Goal: Information Seeking & Learning: Learn about a topic

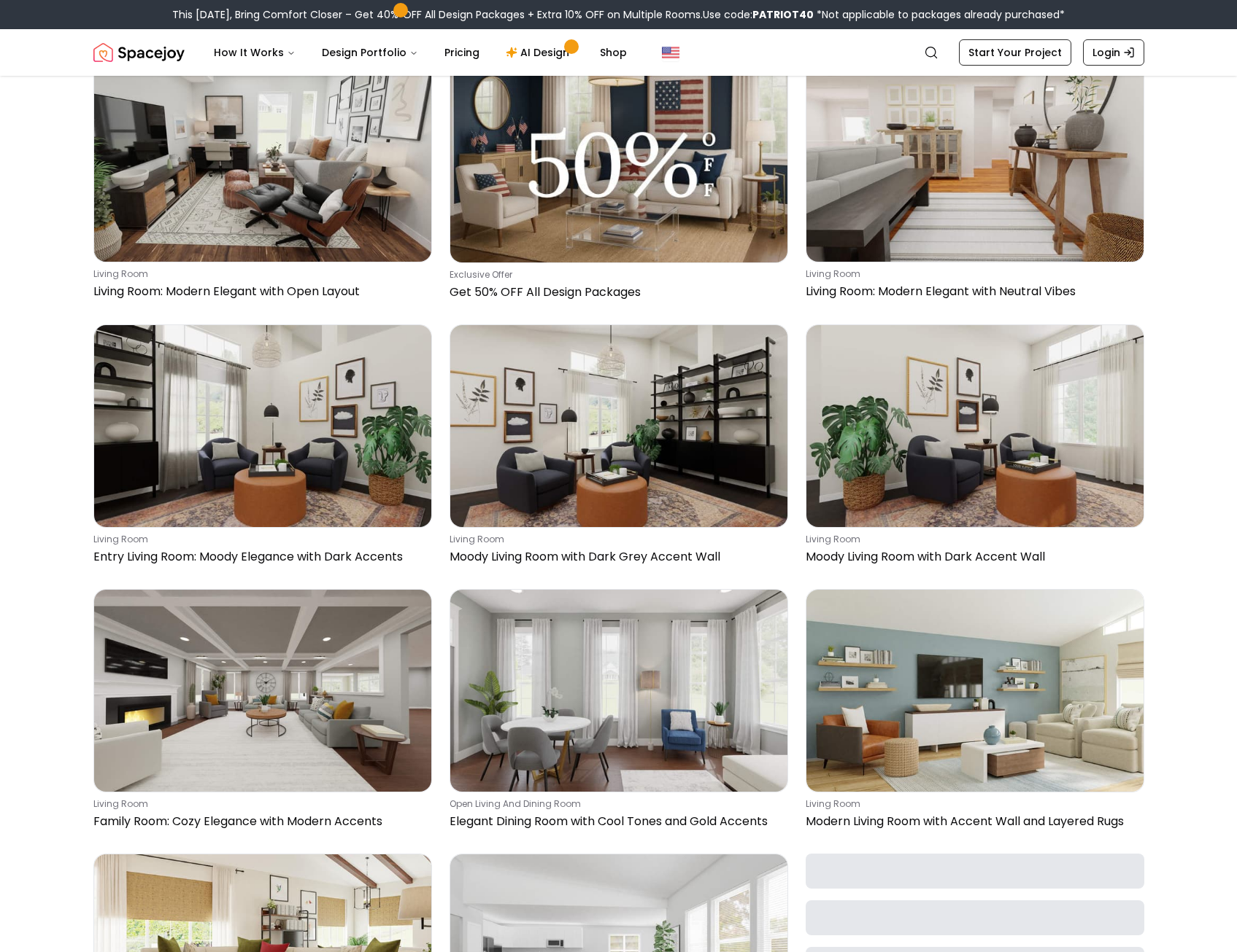
scroll to position [1531, 0]
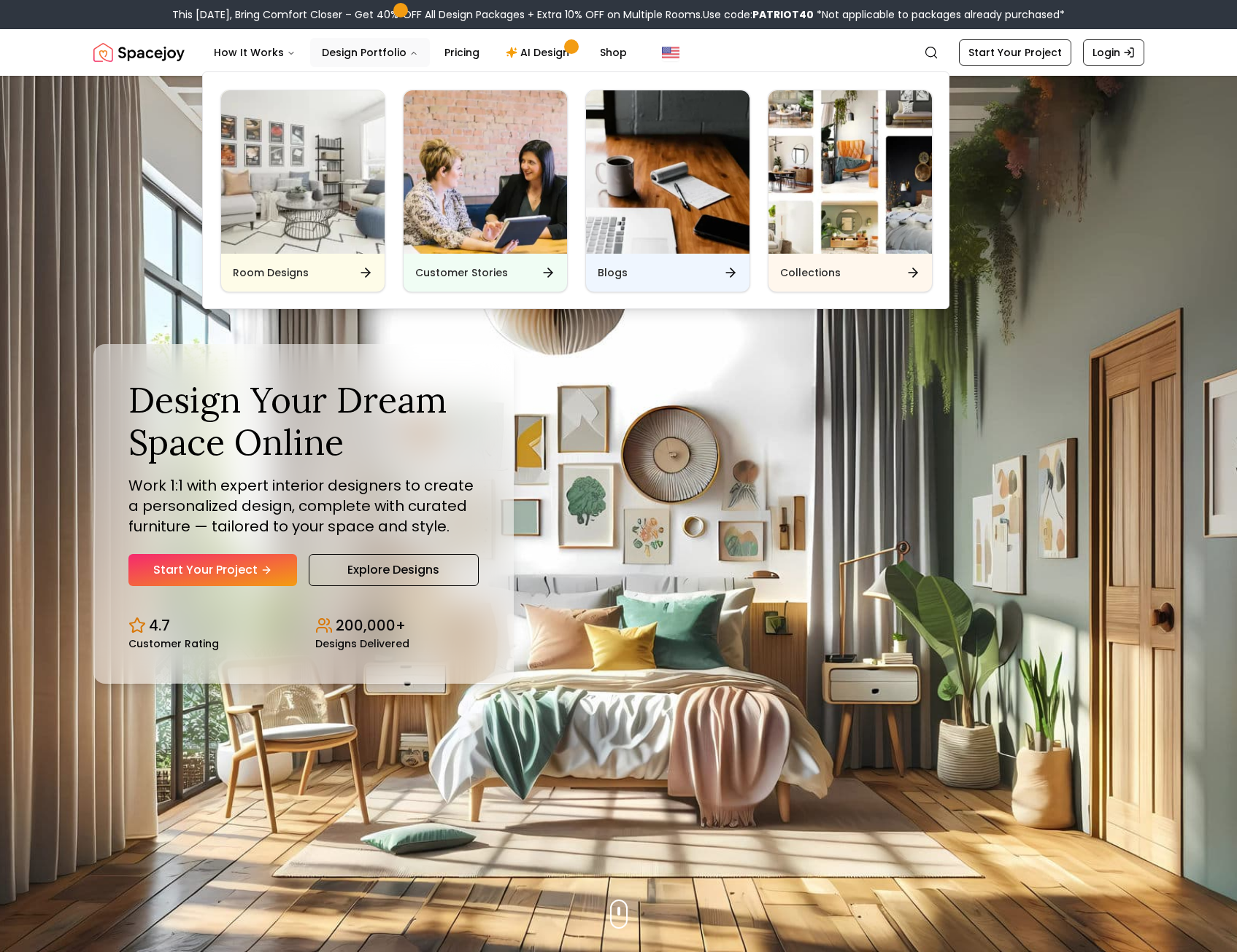
click at [359, 49] on button "Design Portfolio" at bounding box center [370, 52] width 119 height 29
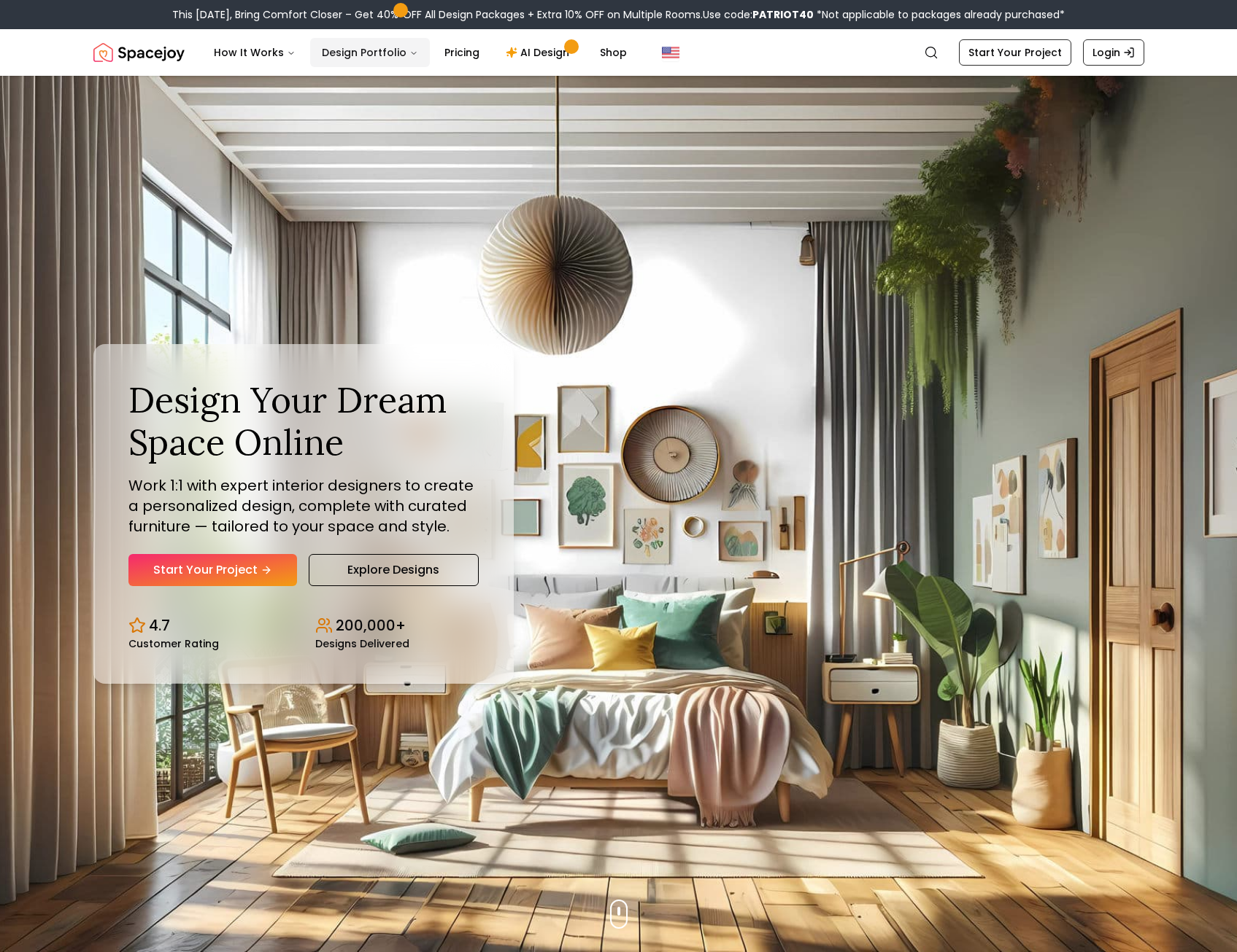
click at [359, 50] on button "Design Portfolio" at bounding box center [370, 52] width 119 height 29
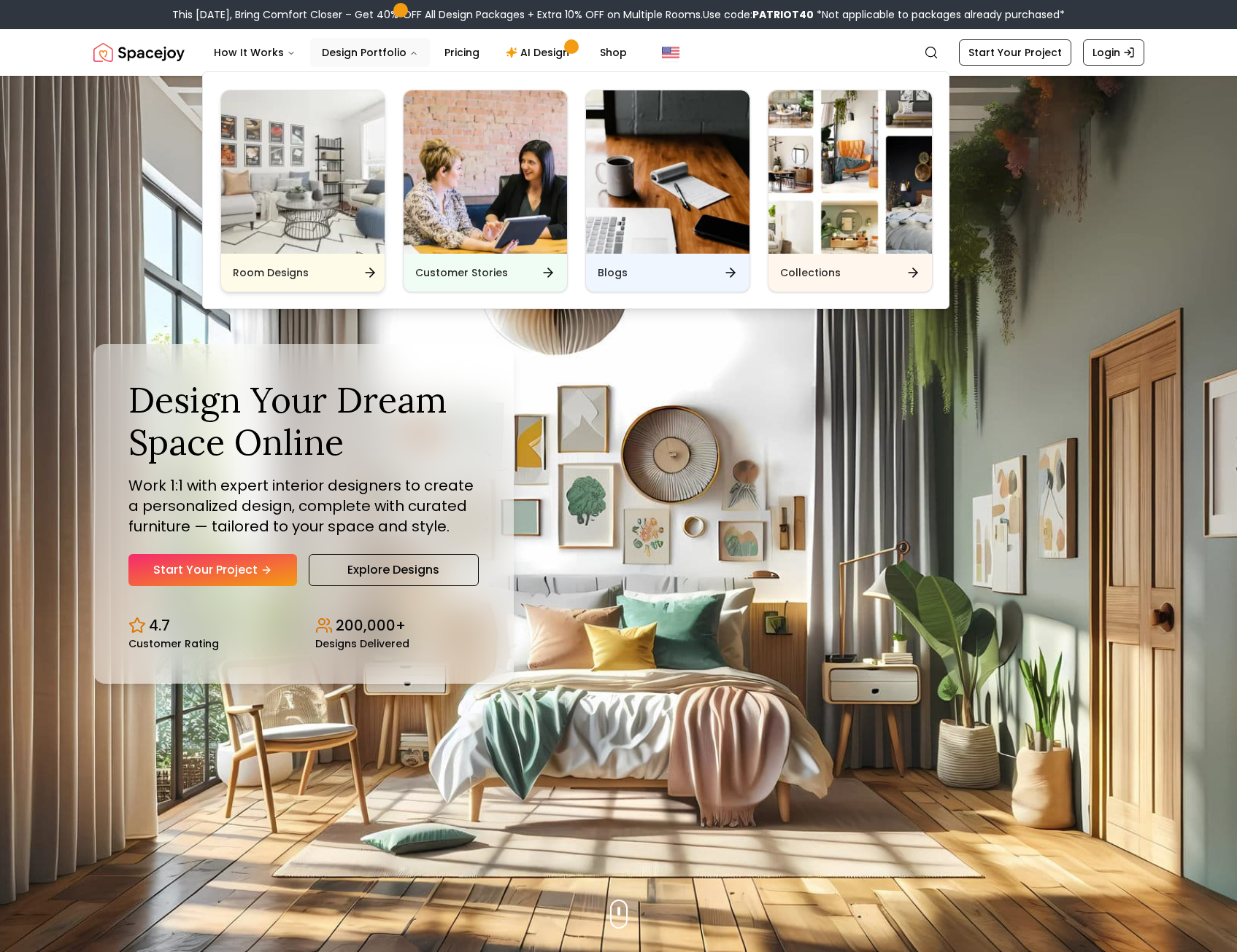
click at [343, 196] on img "Main" at bounding box center [303, 172] width 164 height 163
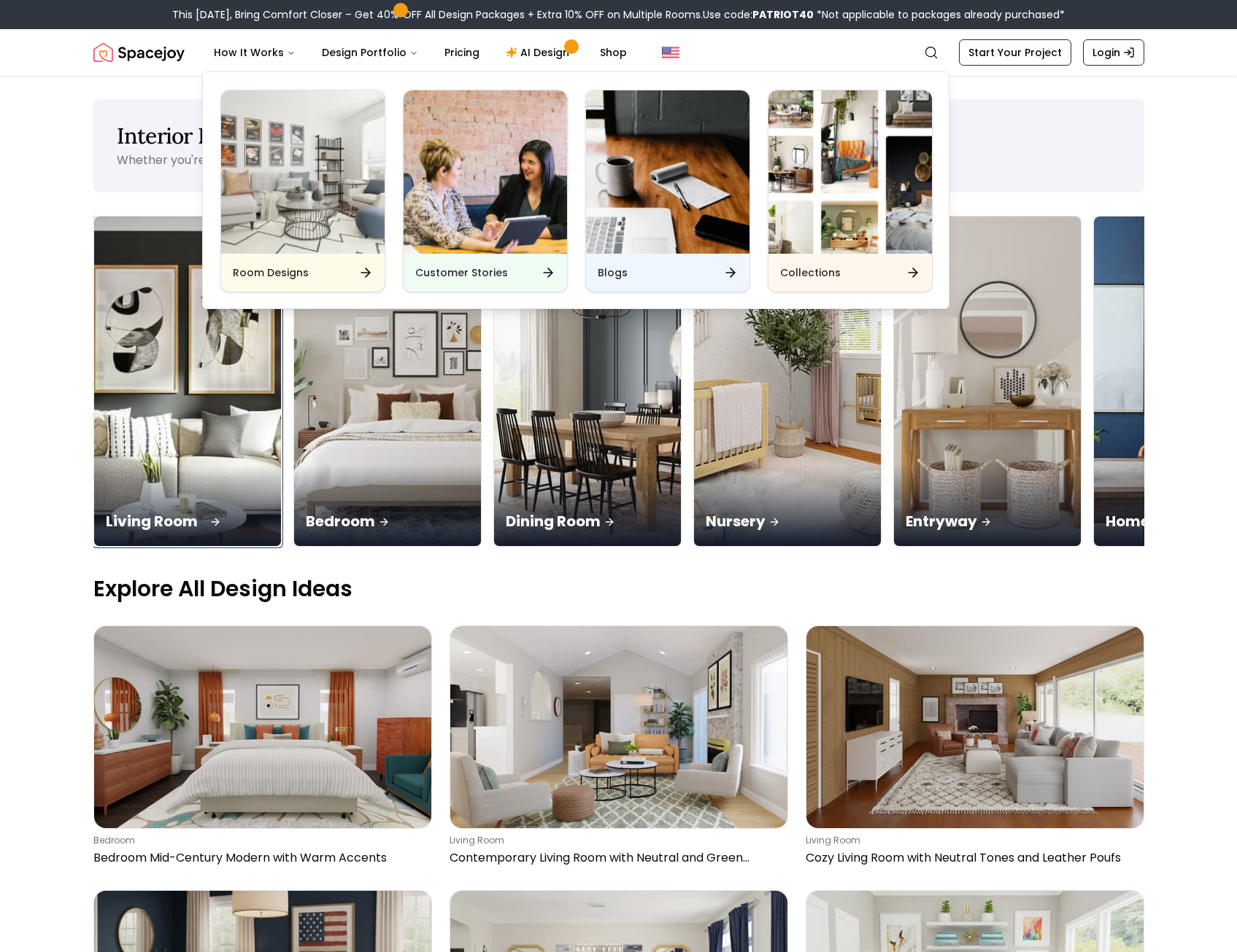
click at [210, 375] on img at bounding box center [187, 382] width 196 height 346
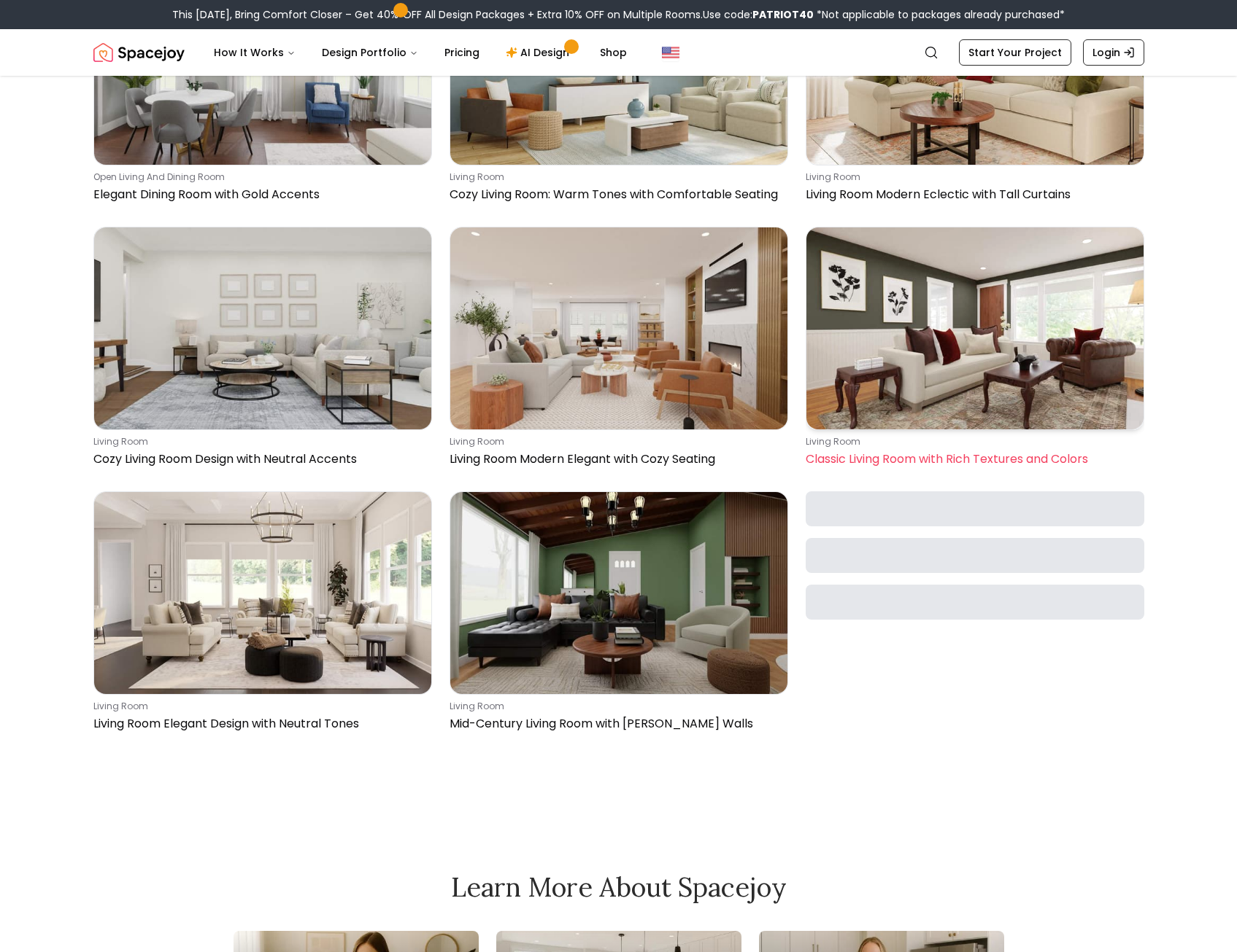
scroll to position [8751, 0]
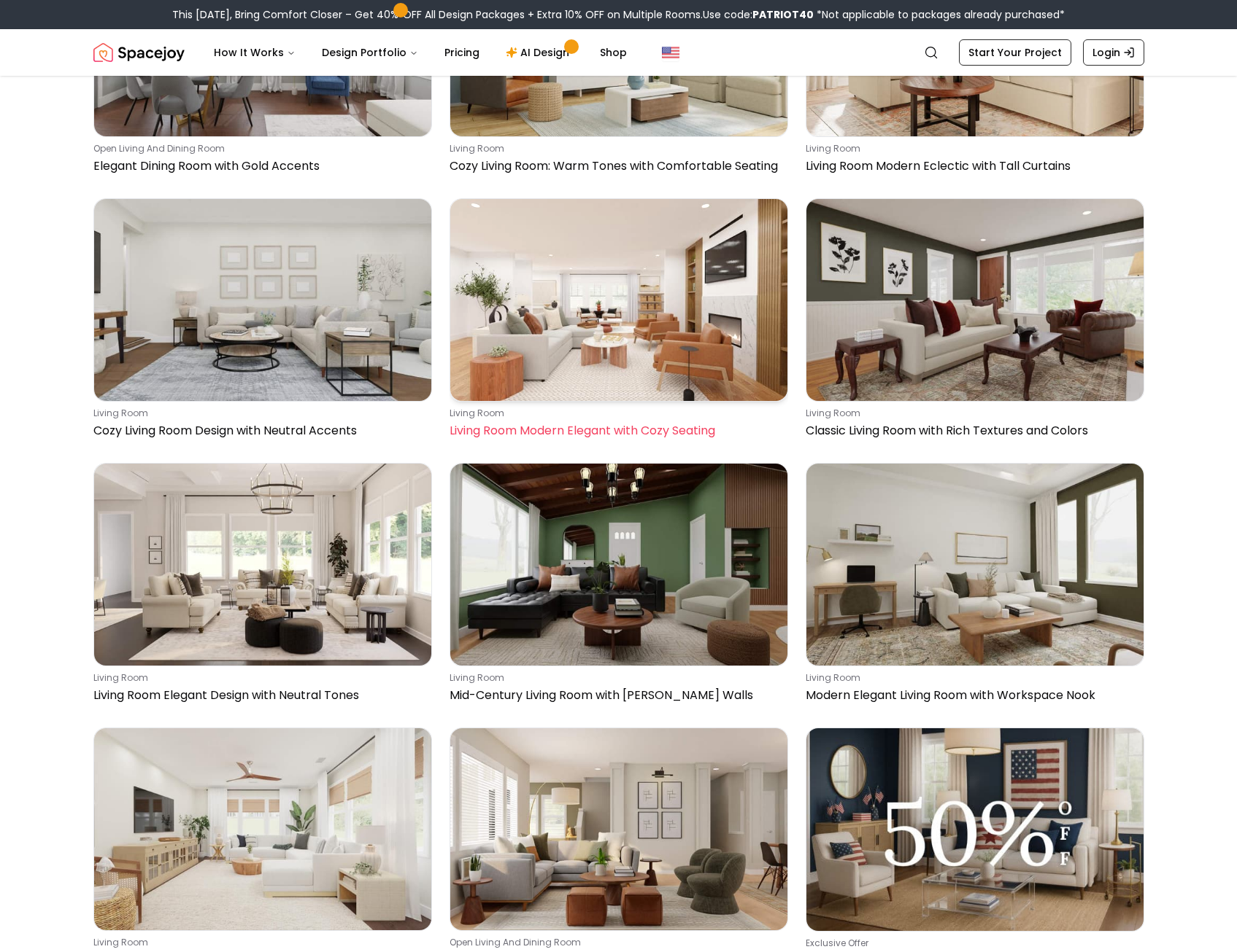
click at [638, 423] on p "Living Room Modern Elegant with Cozy Seating" at bounding box center [616, 431] width 333 height 17
click at [609, 335] on img at bounding box center [619, 300] width 337 height 202
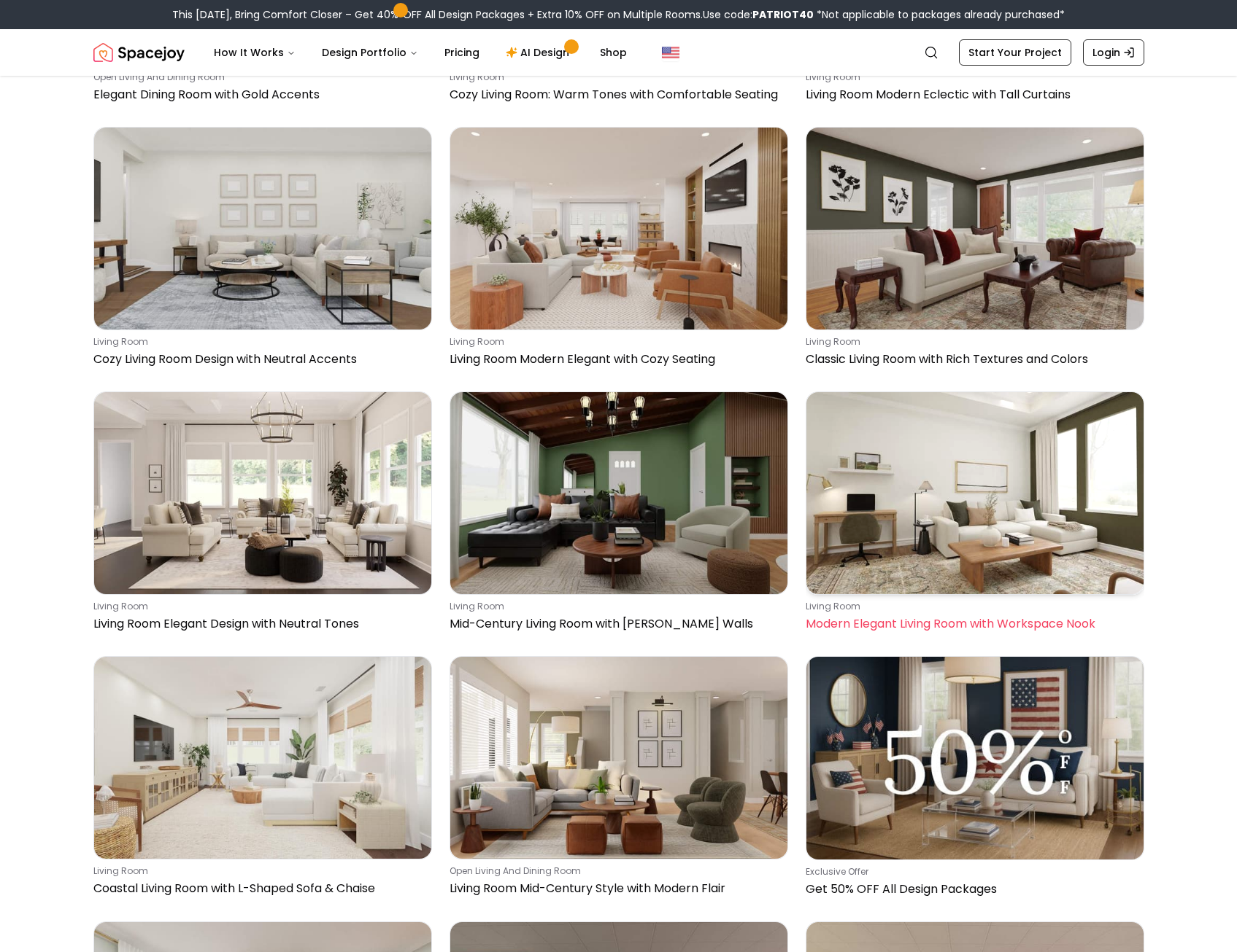
scroll to position [9188, 0]
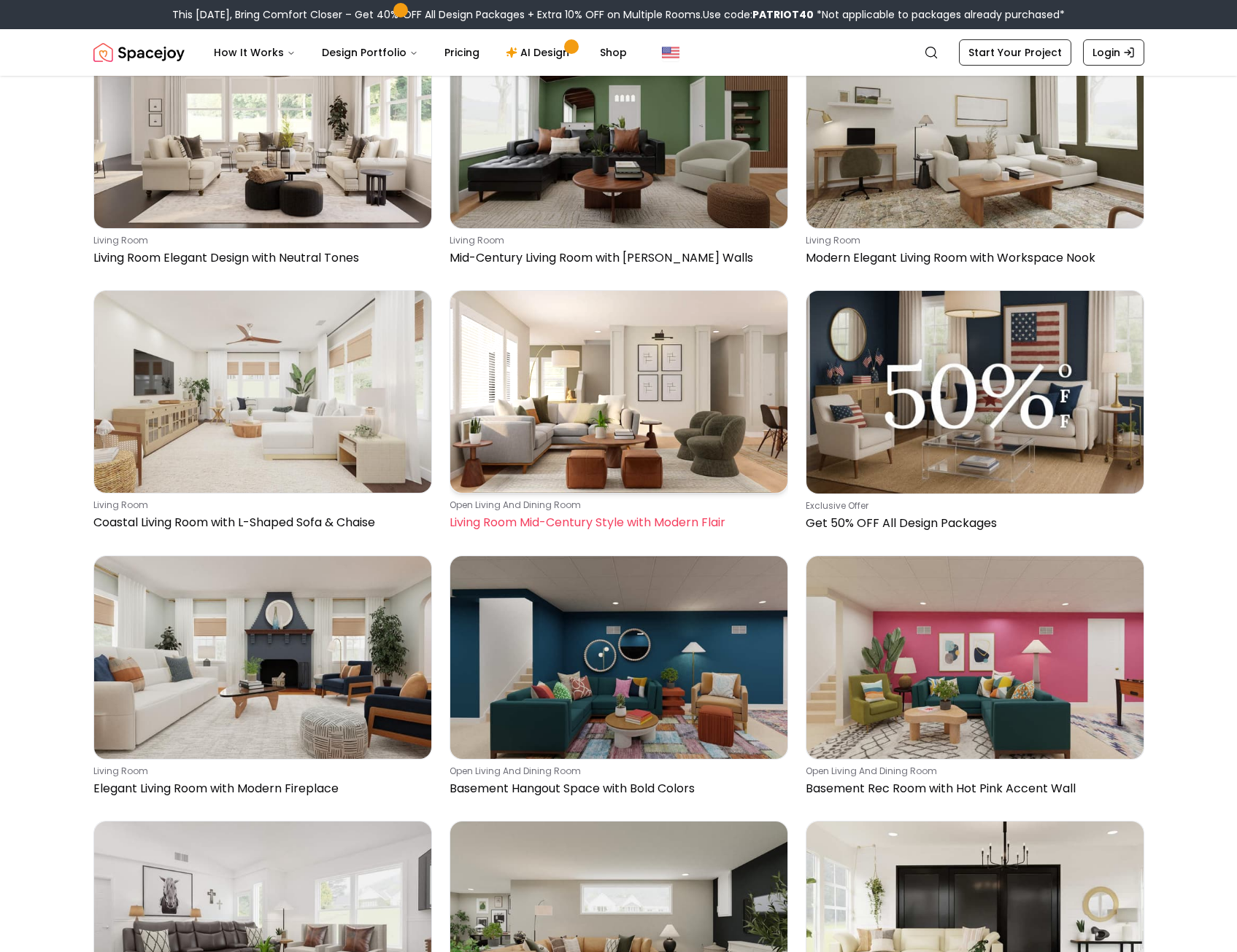
click at [644, 417] on img at bounding box center [619, 391] width 337 height 202
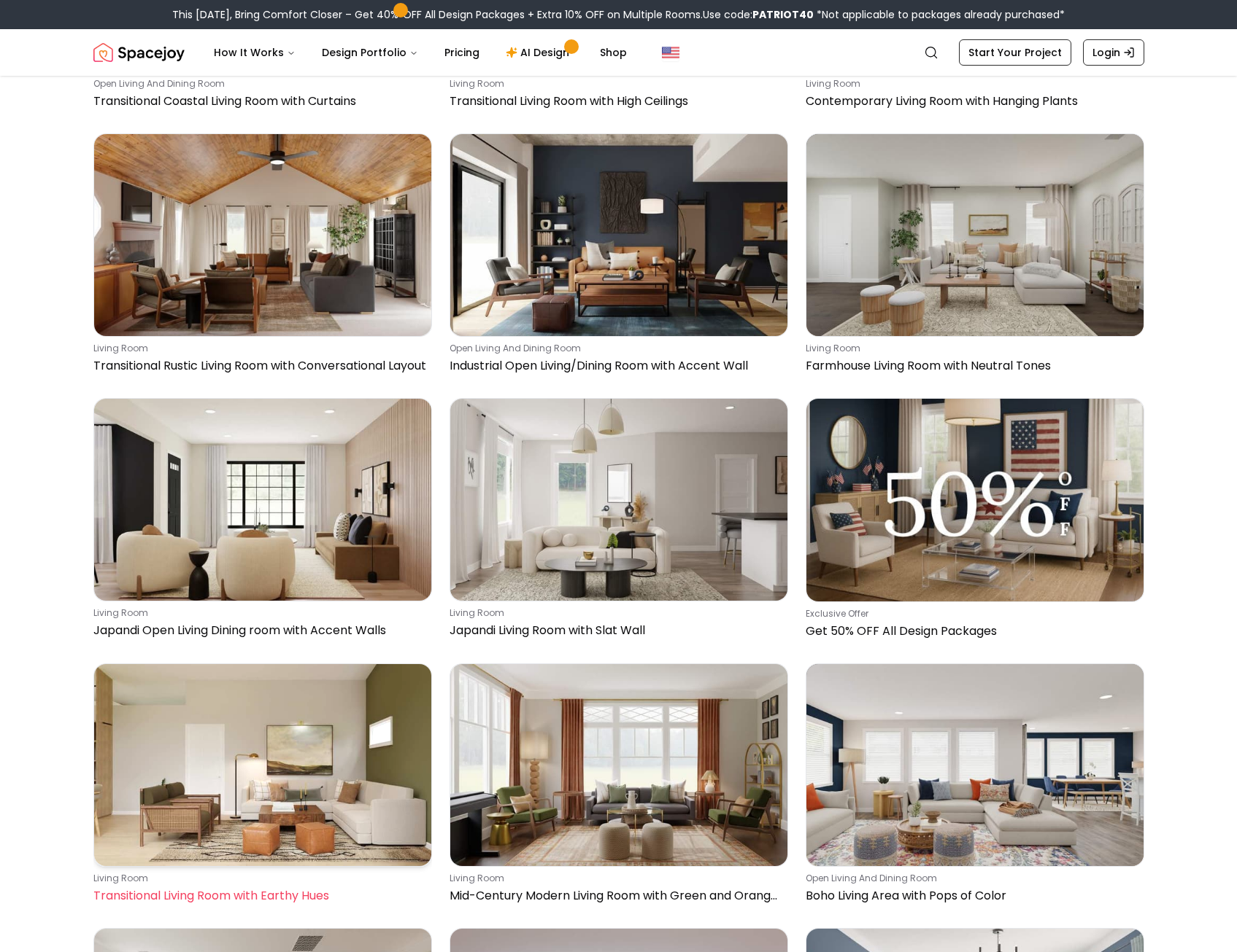
scroll to position [16116, 0]
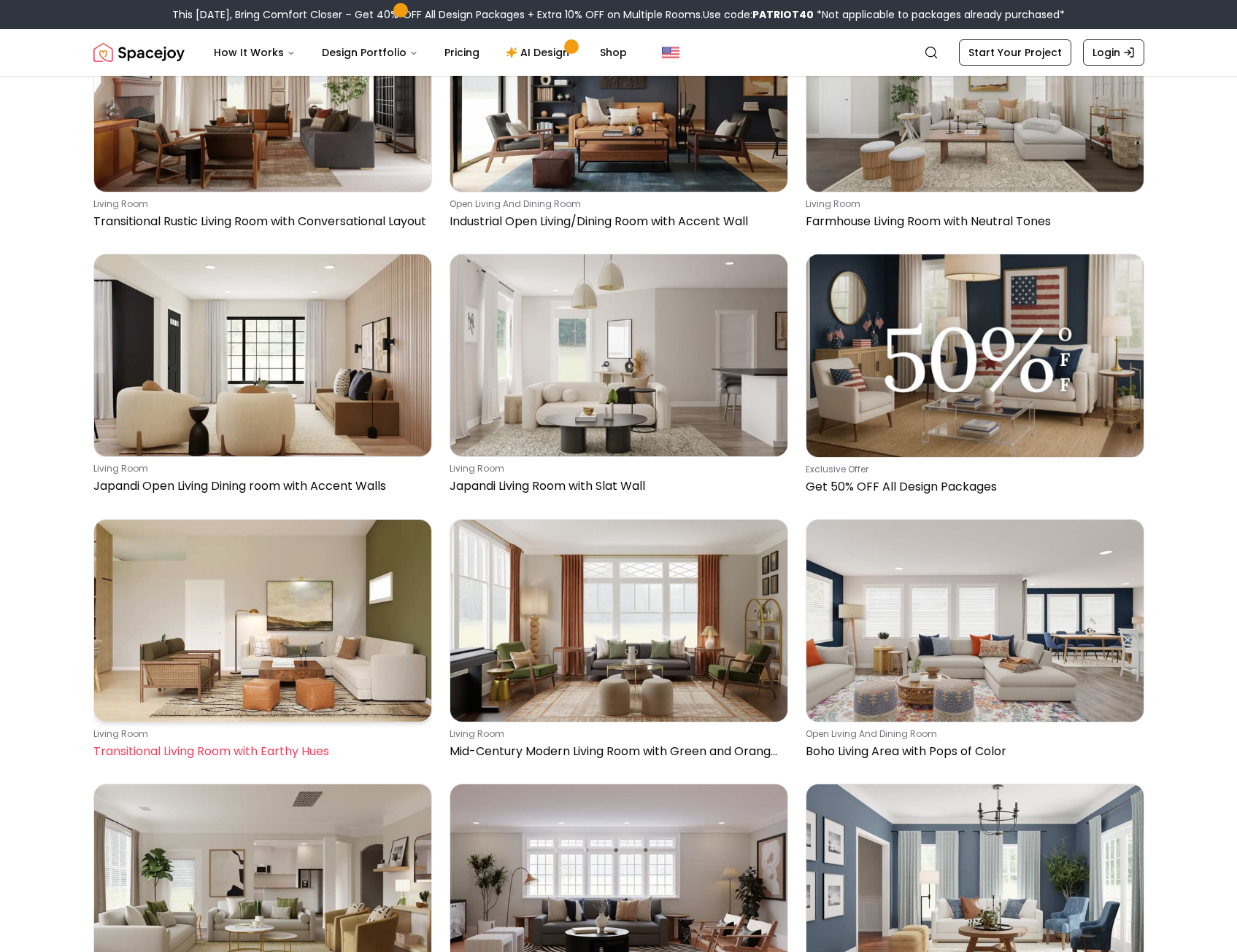
click at [294, 667] on img at bounding box center [262, 620] width 337 height 202
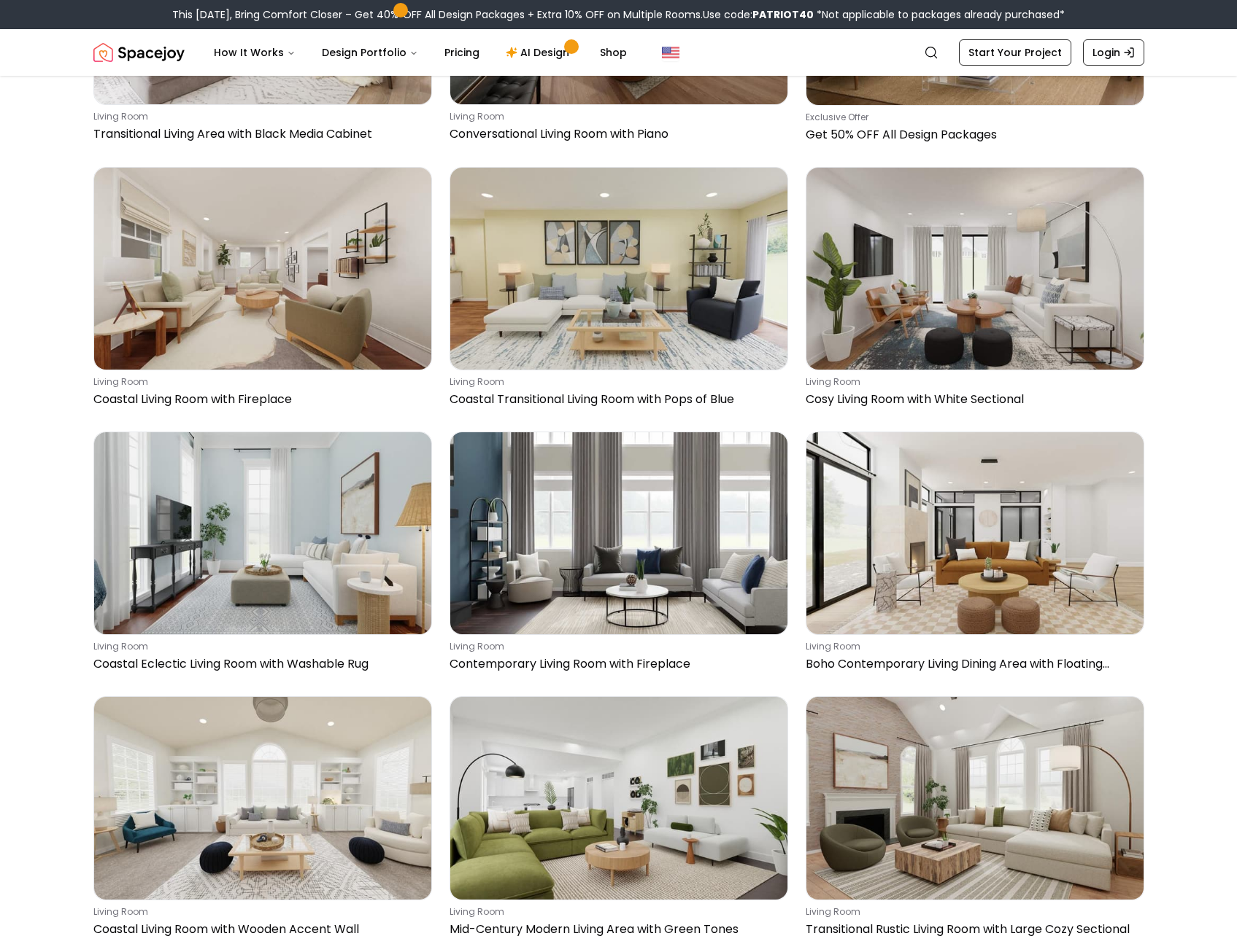
scroll to position [23409, 0]
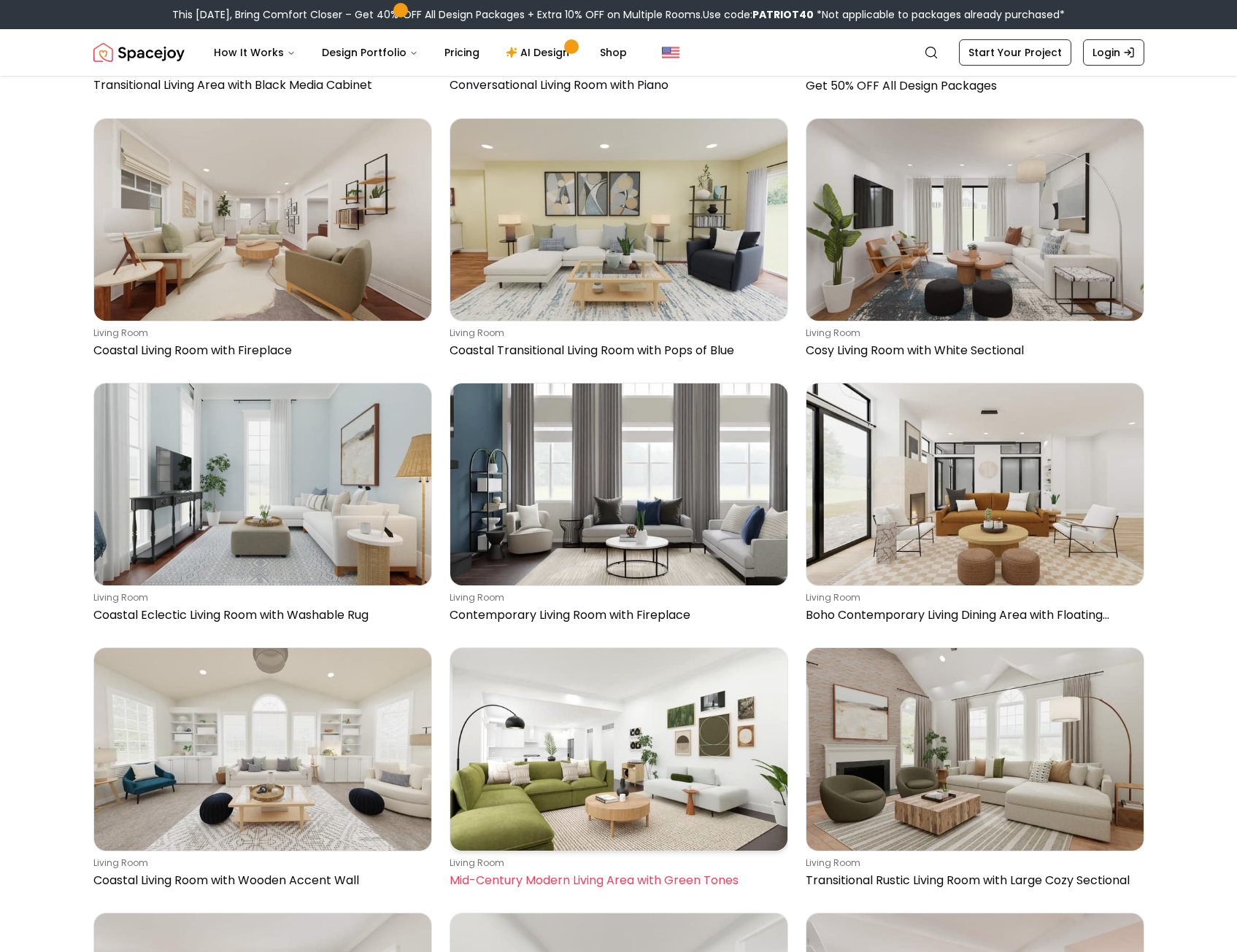
click at [617, 874] on p "Mid-Century Modern Living Area with Green Tones" at bounding box center [616, 880] width 333 height 17
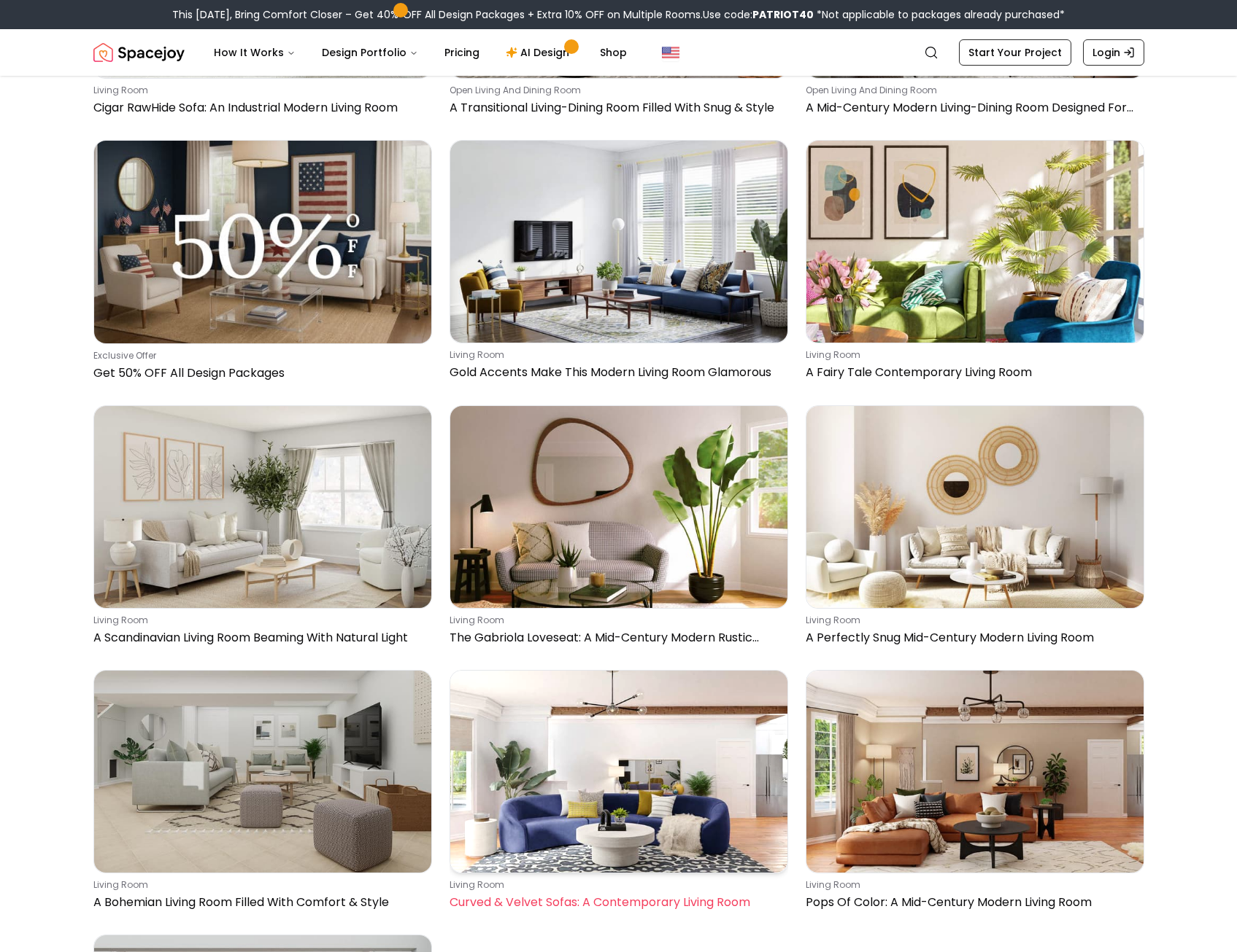
scroll to position [34784, 0]
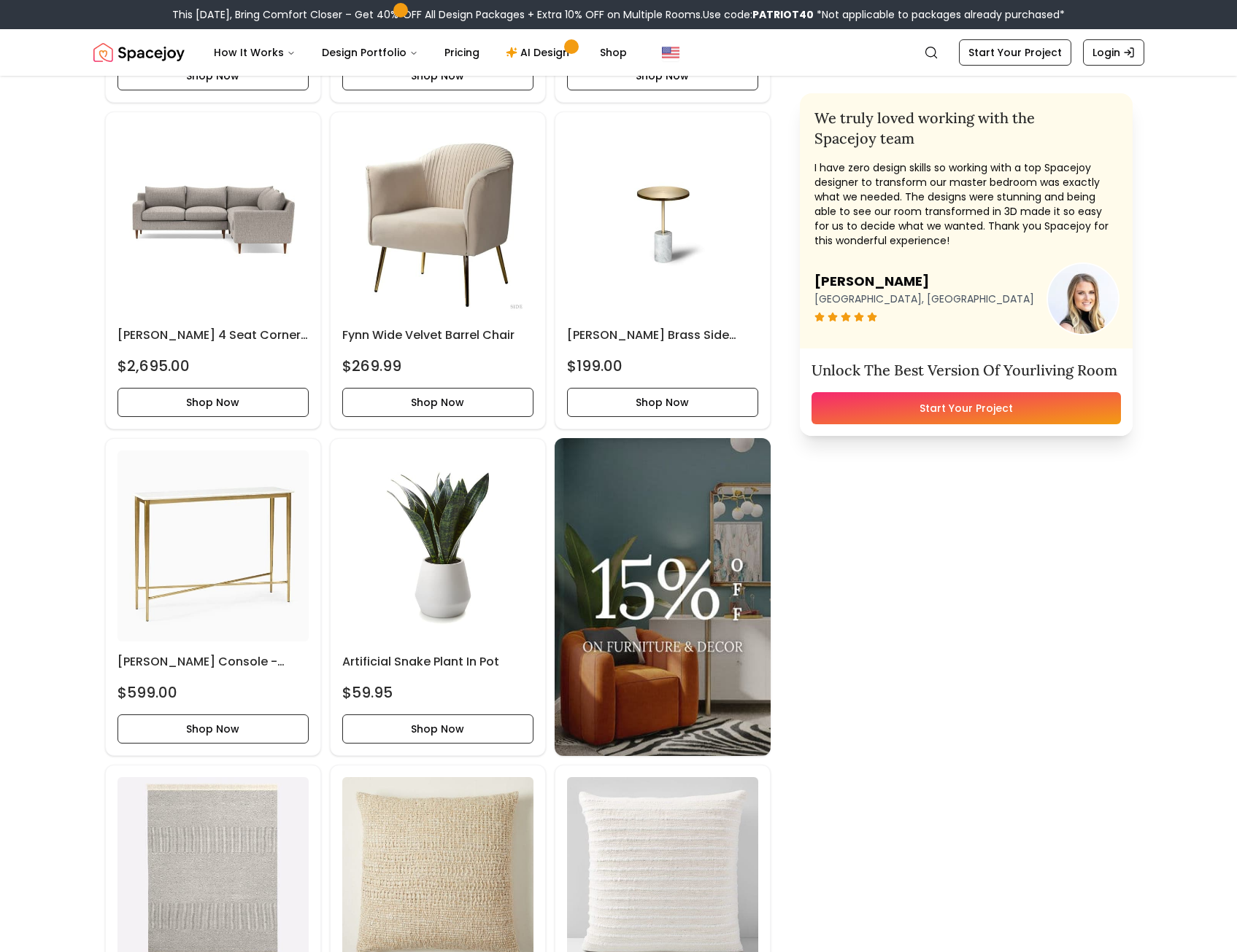
scroll to position [1312, 0]
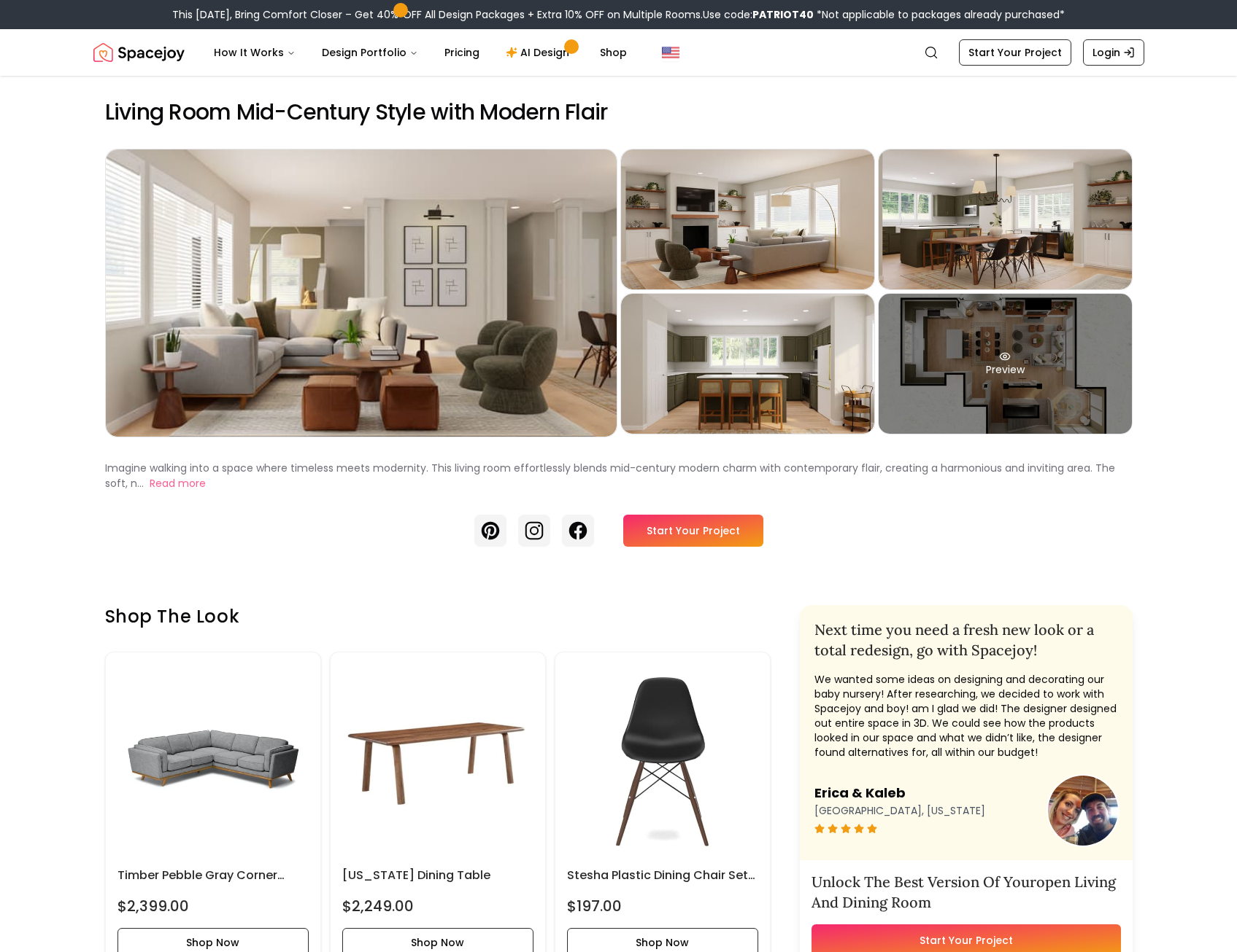
click at [979, 345] on div "Preview" at bounding box center [1005, 364] width 253 height 140
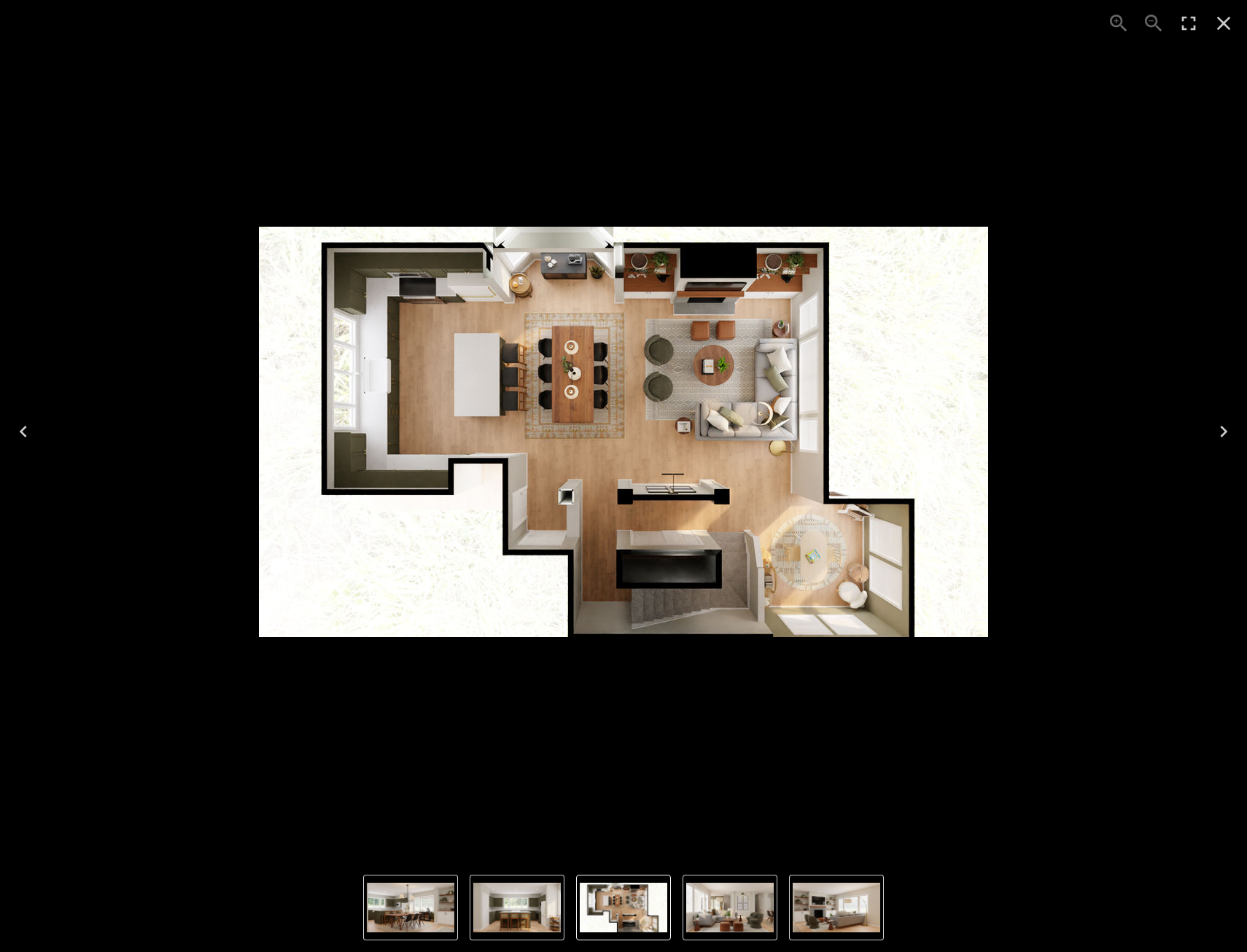
click at [1111, 179] on div "5 of 5" at bounding box center [623, 431] width 1223 height 840
click at [1217, 29] on icon "Close" at bounding box center [1223, 23] width 24 height 24
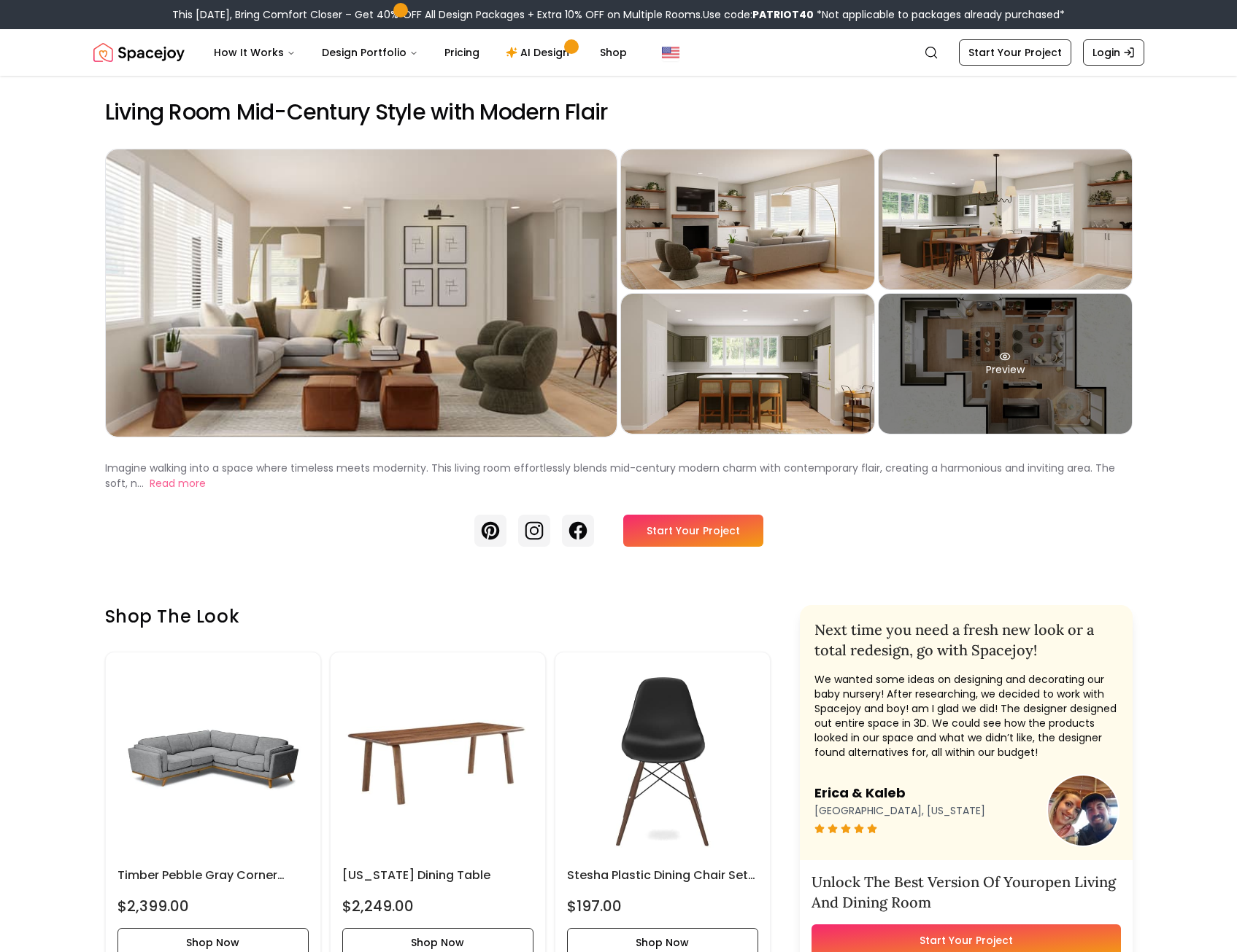
click at [1018, 364] on div "Preview" at bounding box center [1005, 364] width 253 height 140
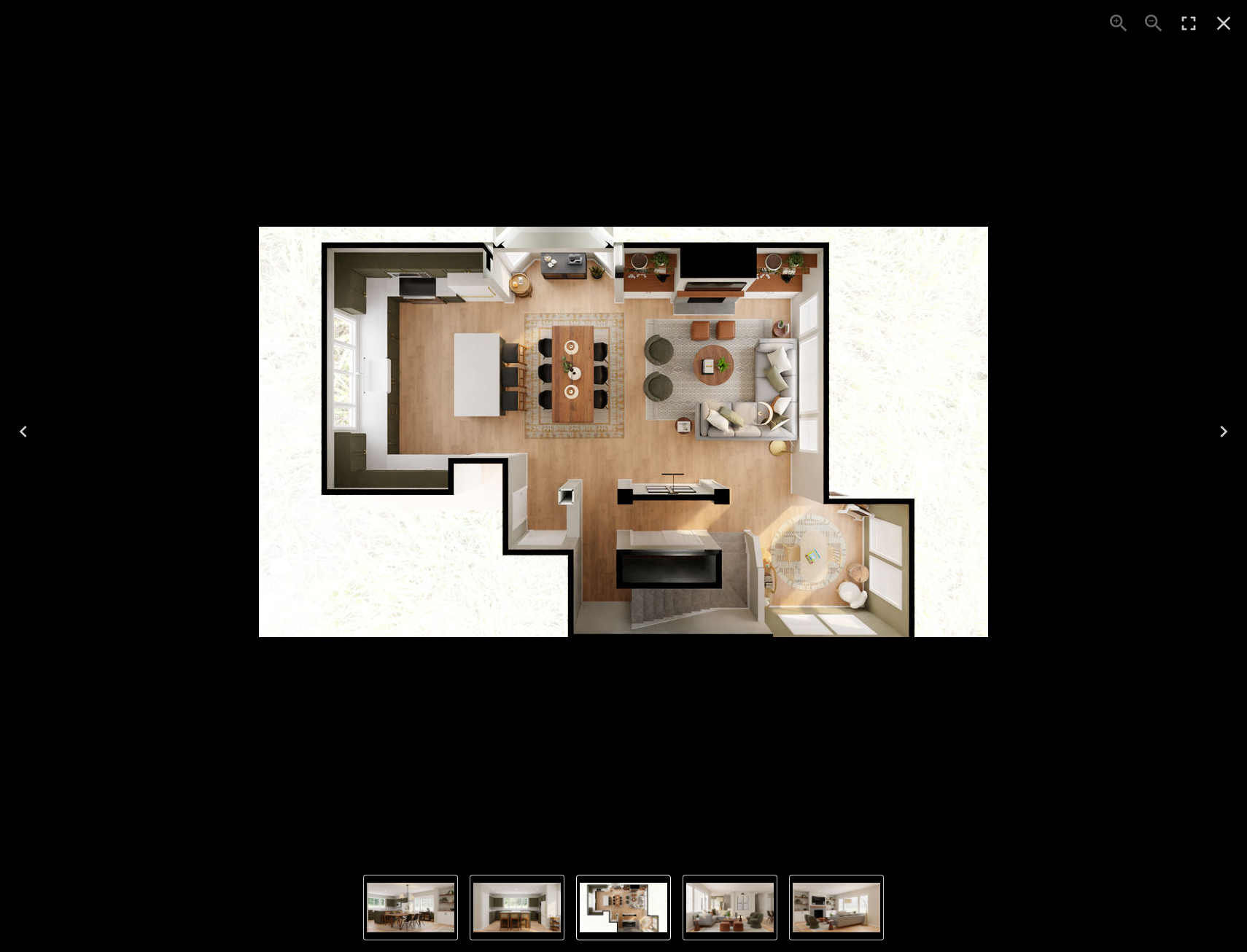
click at [1217, 23] on icon "Close" at bounding box center [1223, 23] width 24 height 24
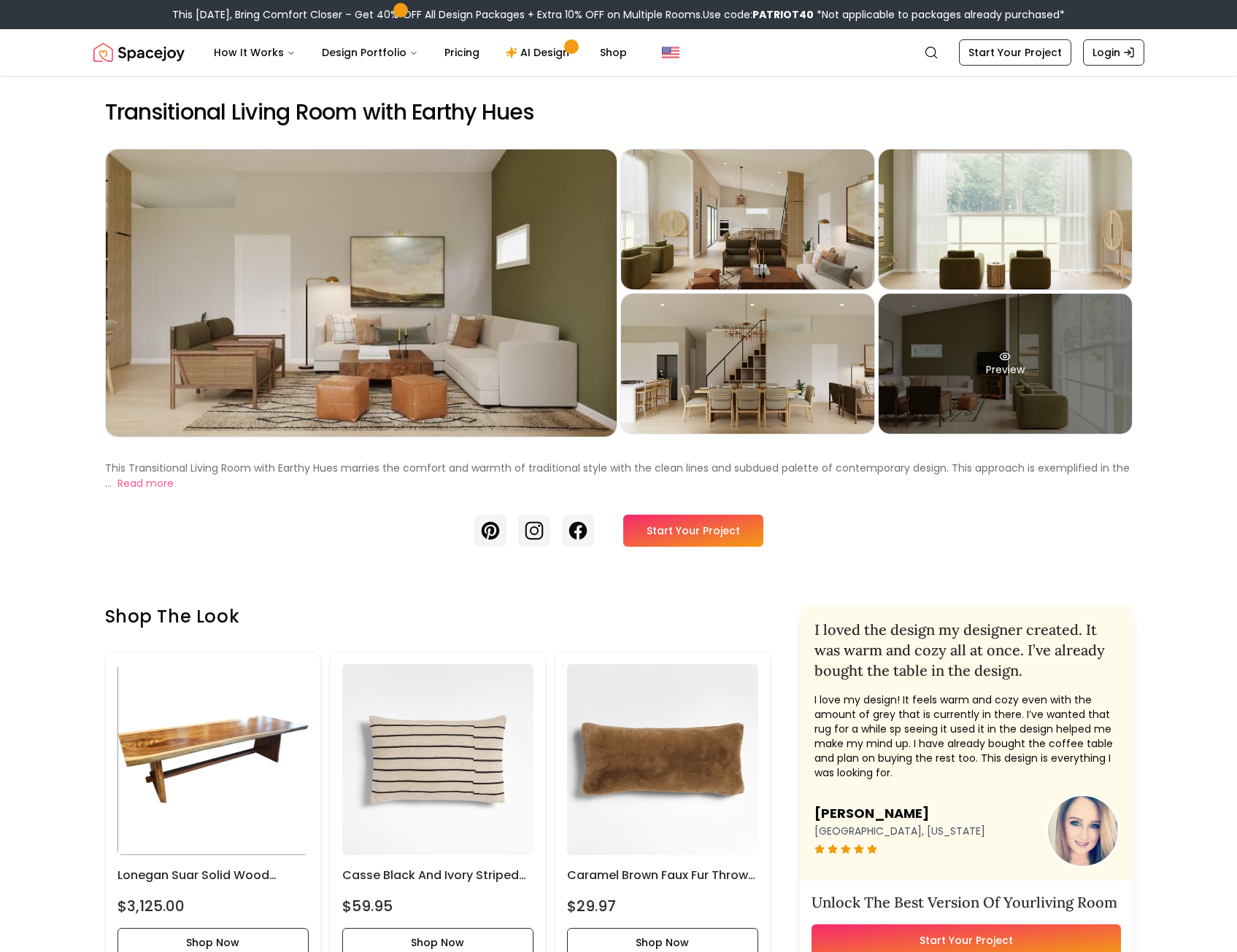
click at [1044, 365] on div "Preview" at bounding box center [1005, 364] width 253 height 140
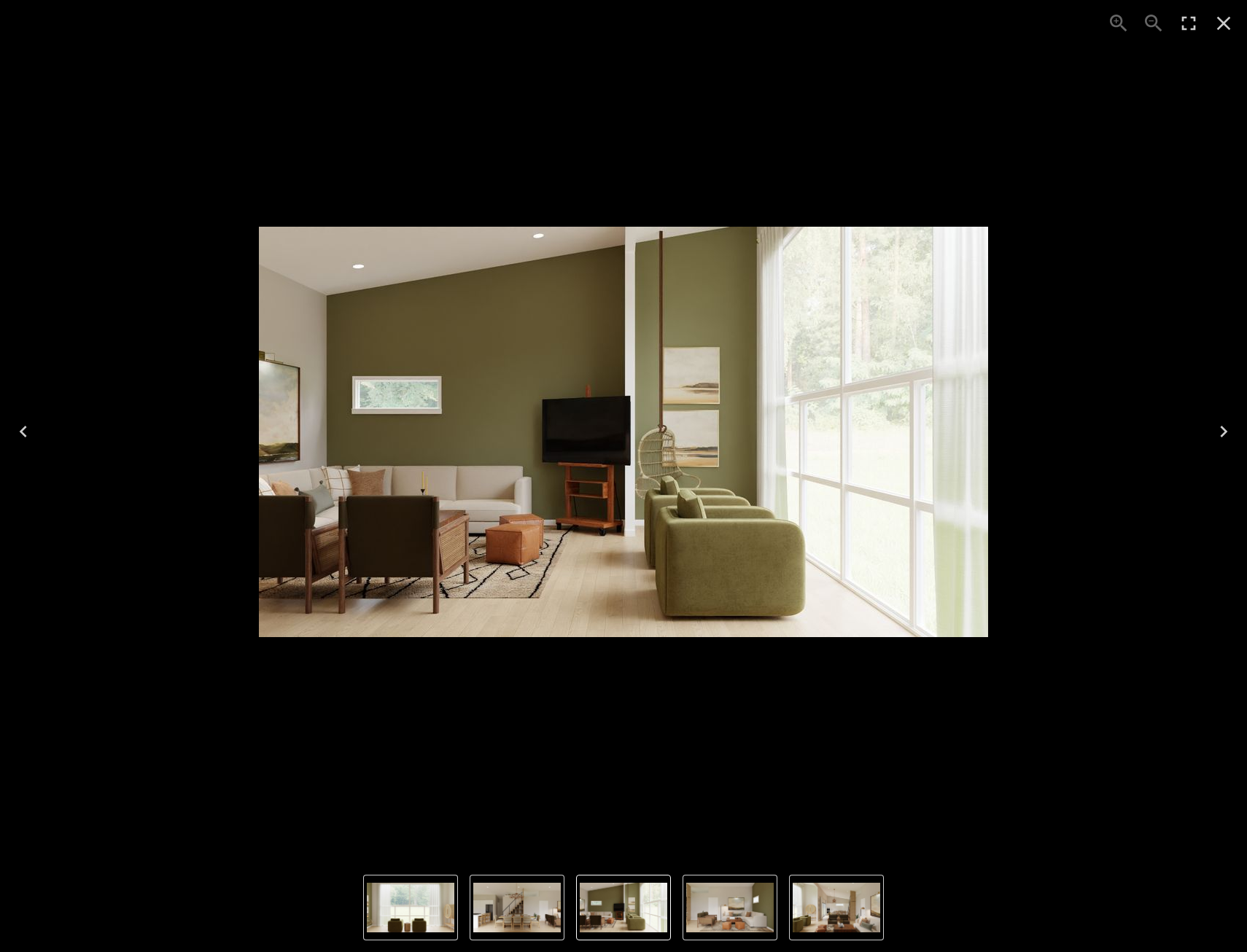
click at [443, 906] on img "3 of 5" at bounding box center [410, 908] width 87 height 50
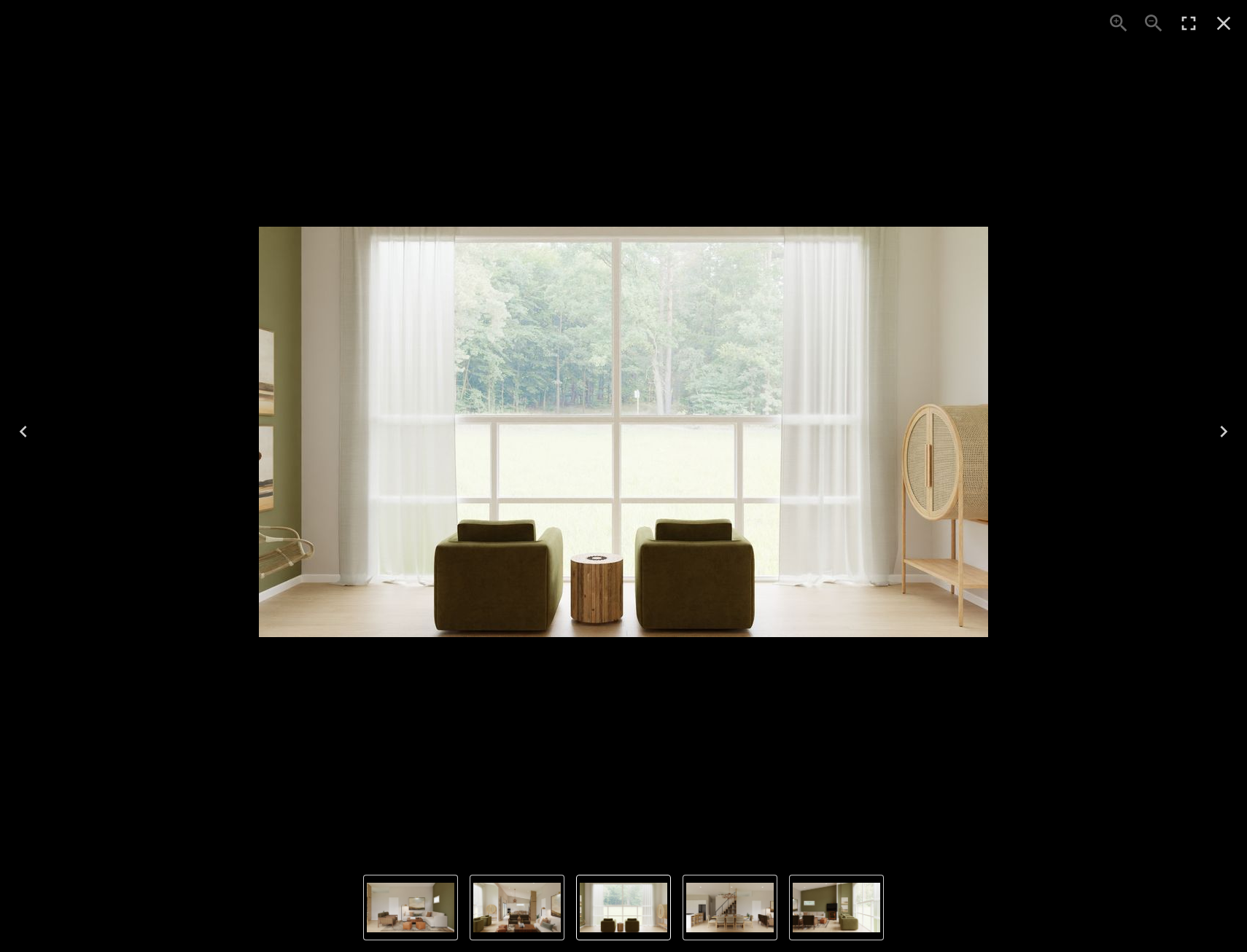
click at [512, 901] on img "2 of 5" at bounding box center [516, 908] width 87 height 50
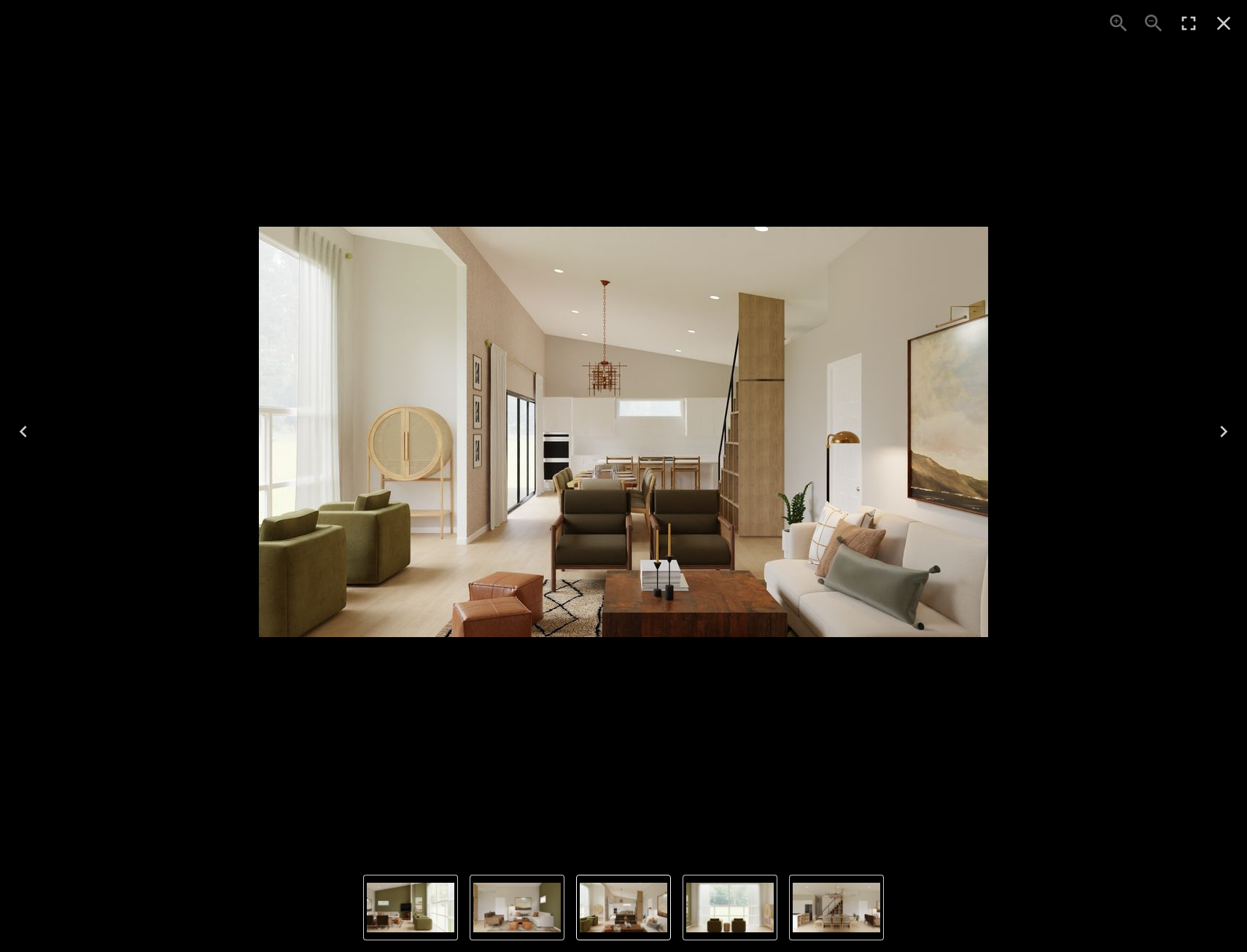
click at [570, 902] on nav "Thumbnails" at bounding box center [623, 908] width 521 height 65
click at [561, 904] on button "1 of 5" at bounding box center [517, 908] width 95 height 65
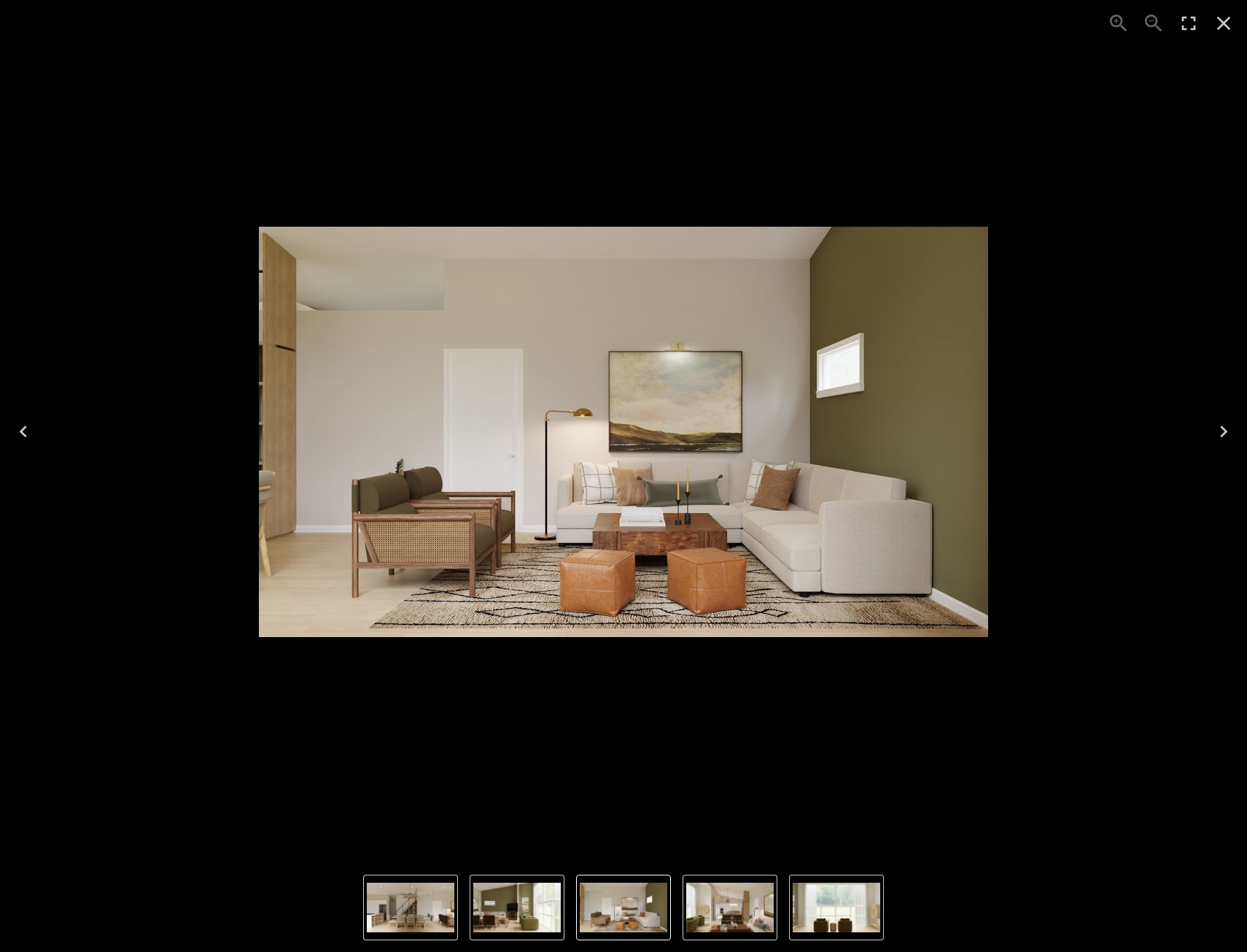
click at [1094, 678] on div "1 of 5" at bounding box center [623, 431] width 1223 height 840
drag, startPoint x: 1220, startPoint y: 25, endPoint x: 1205, endPoint y: 20, distance: 15.8
click at [1221, 25] on icon "Close" at bounding box center [1223, 23] width 24 height 24
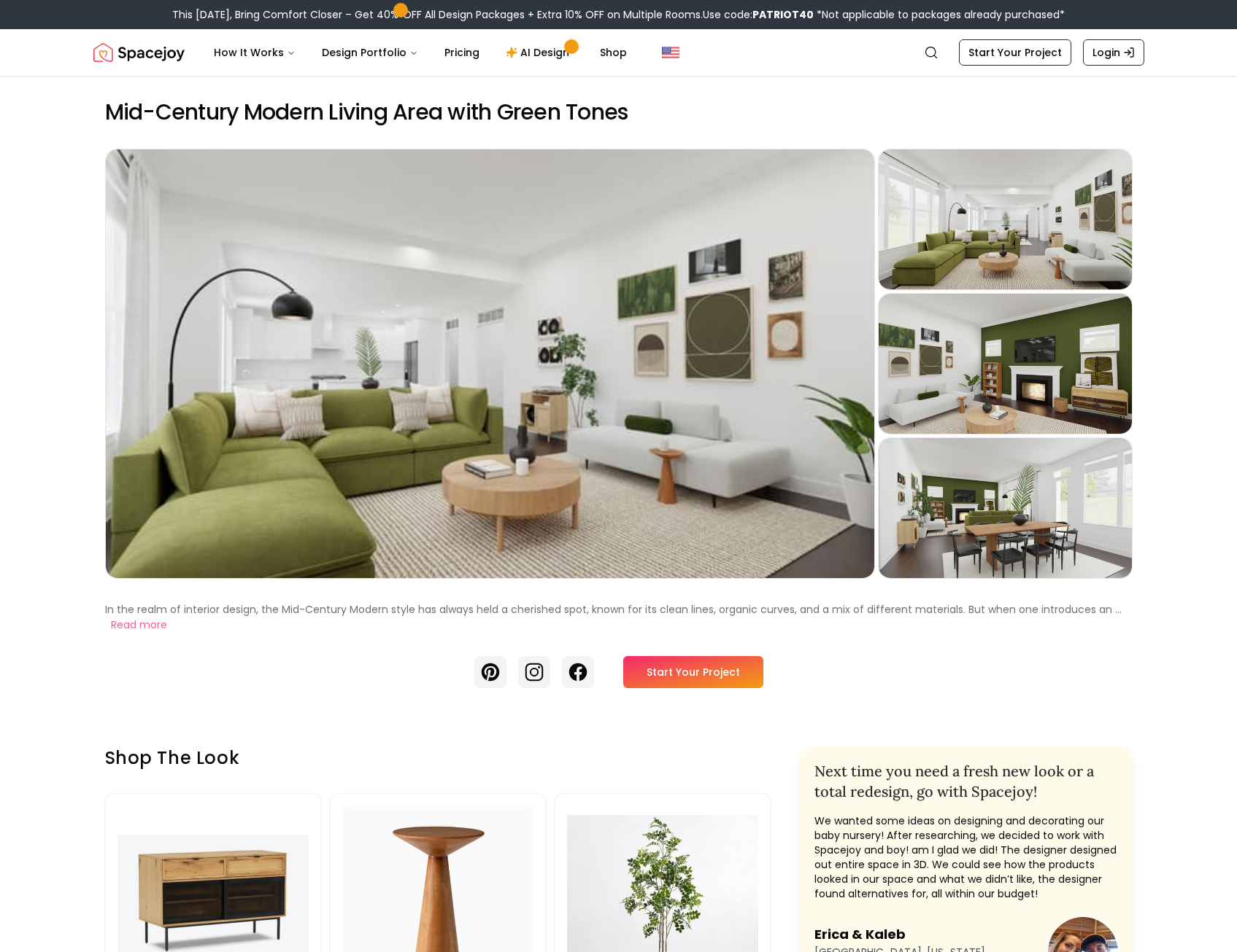
click at [571, 373] on div "Preview" at bounding box center [490, 364] width 769 height 429
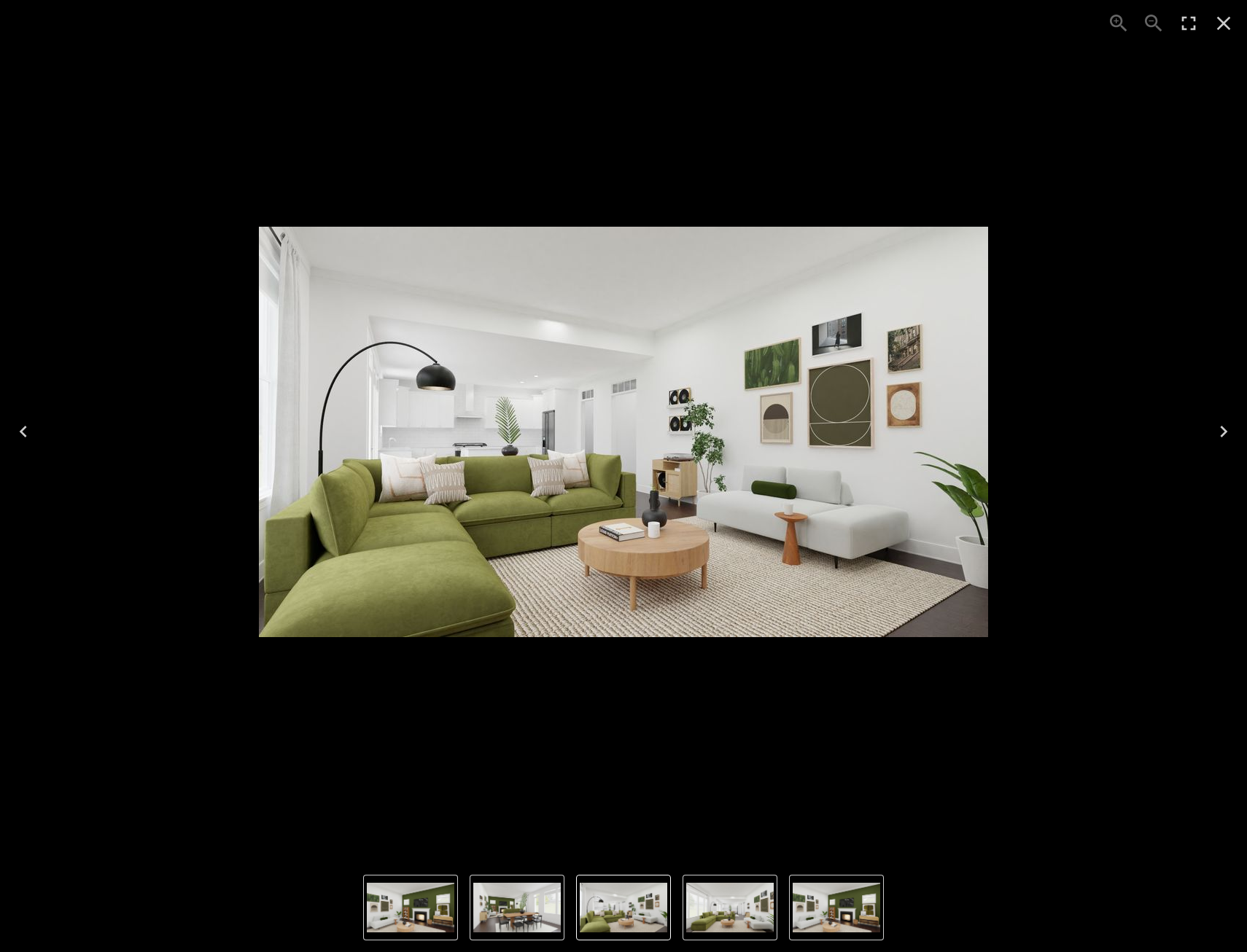
click at [1226, 429] on icon "Next" at bounding box center [1223, 431] width 24 height 24
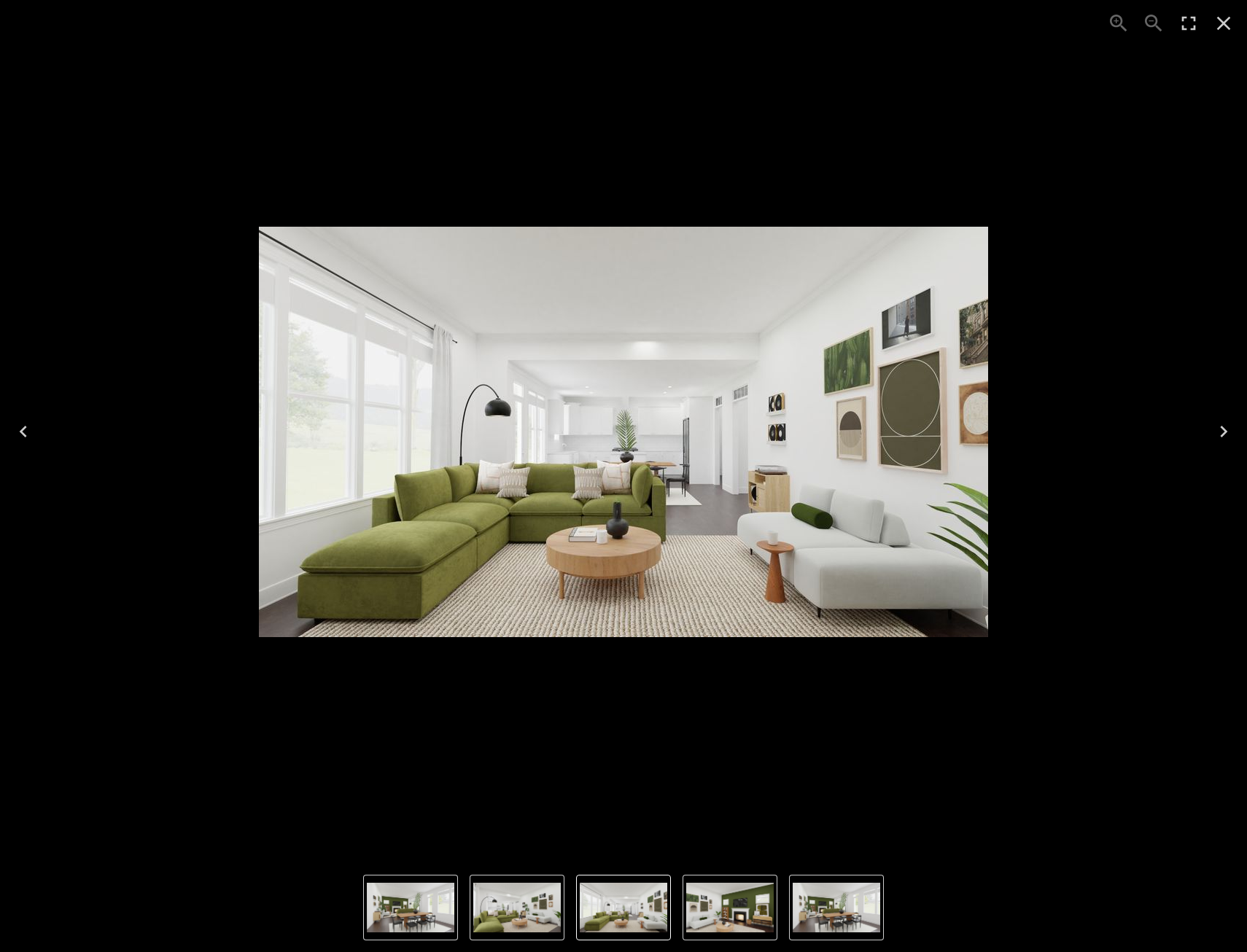
click at [1226, 429] on icon "Next" at bounding box center [1223, 431] width 24 height 24
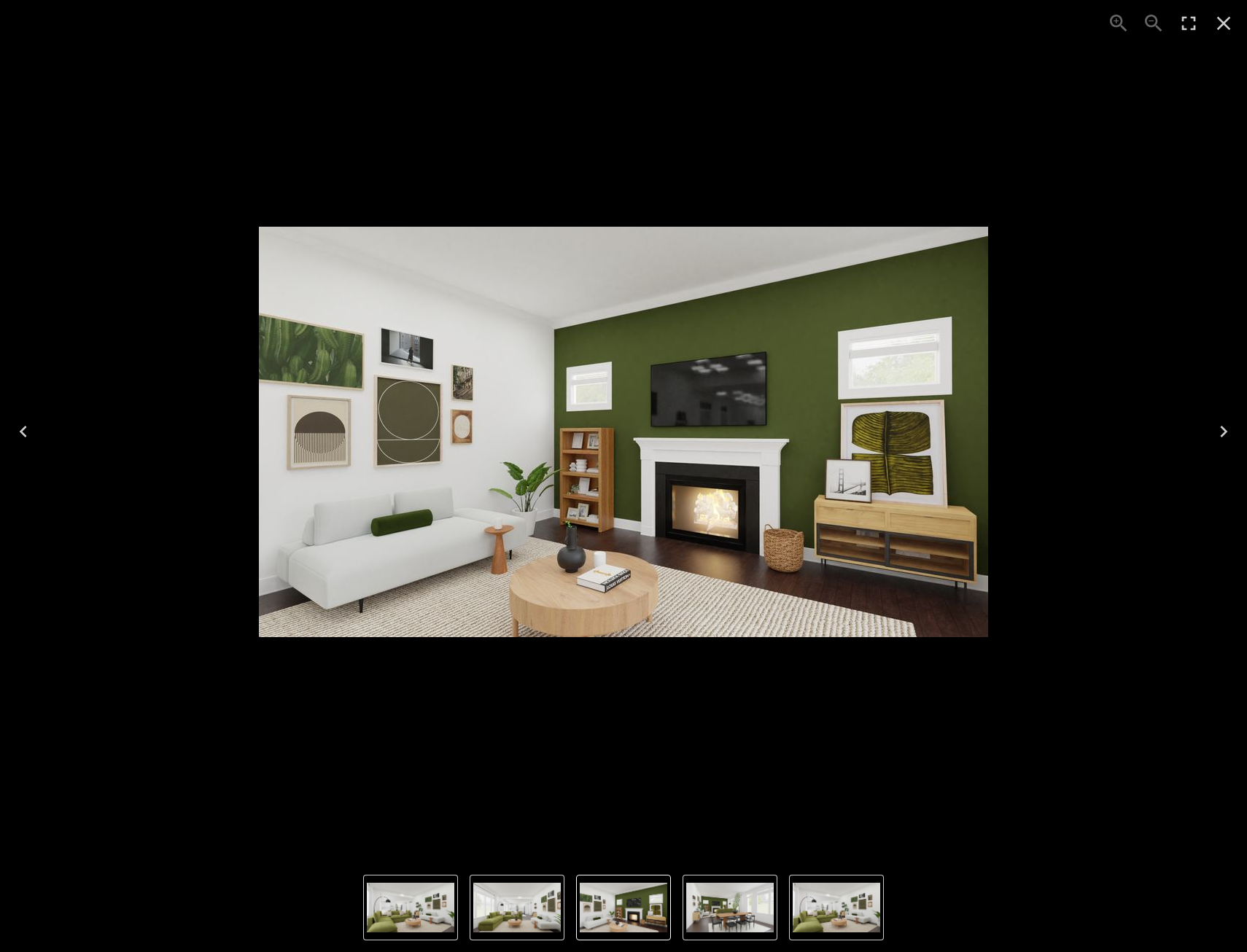
click at [1226, 429] on icon "Next" at bounding box center [1223, 431] width 24 height 24
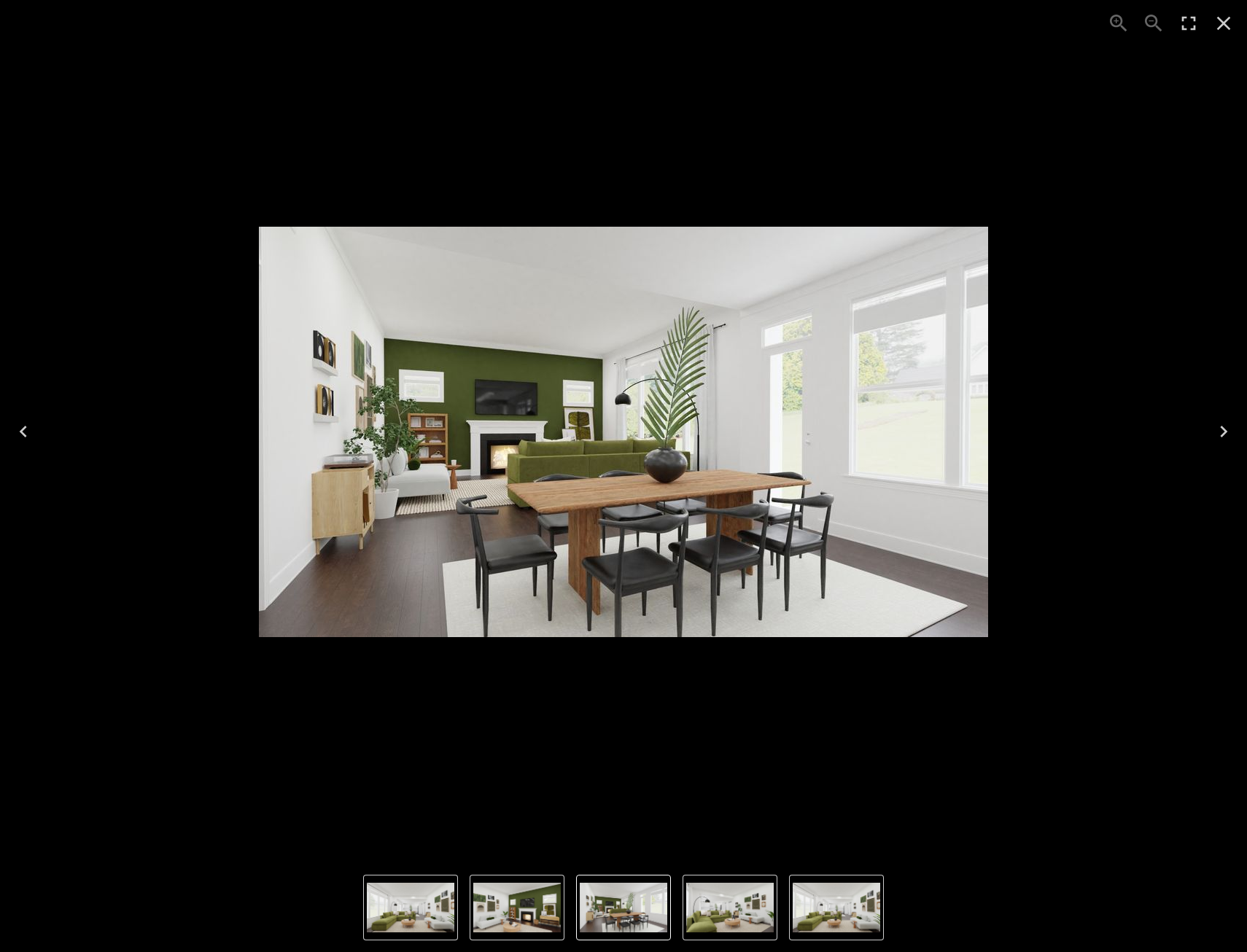
click at [1226, 429] on icon "Next" at bounding box center [1223, 431] width 24 height 24
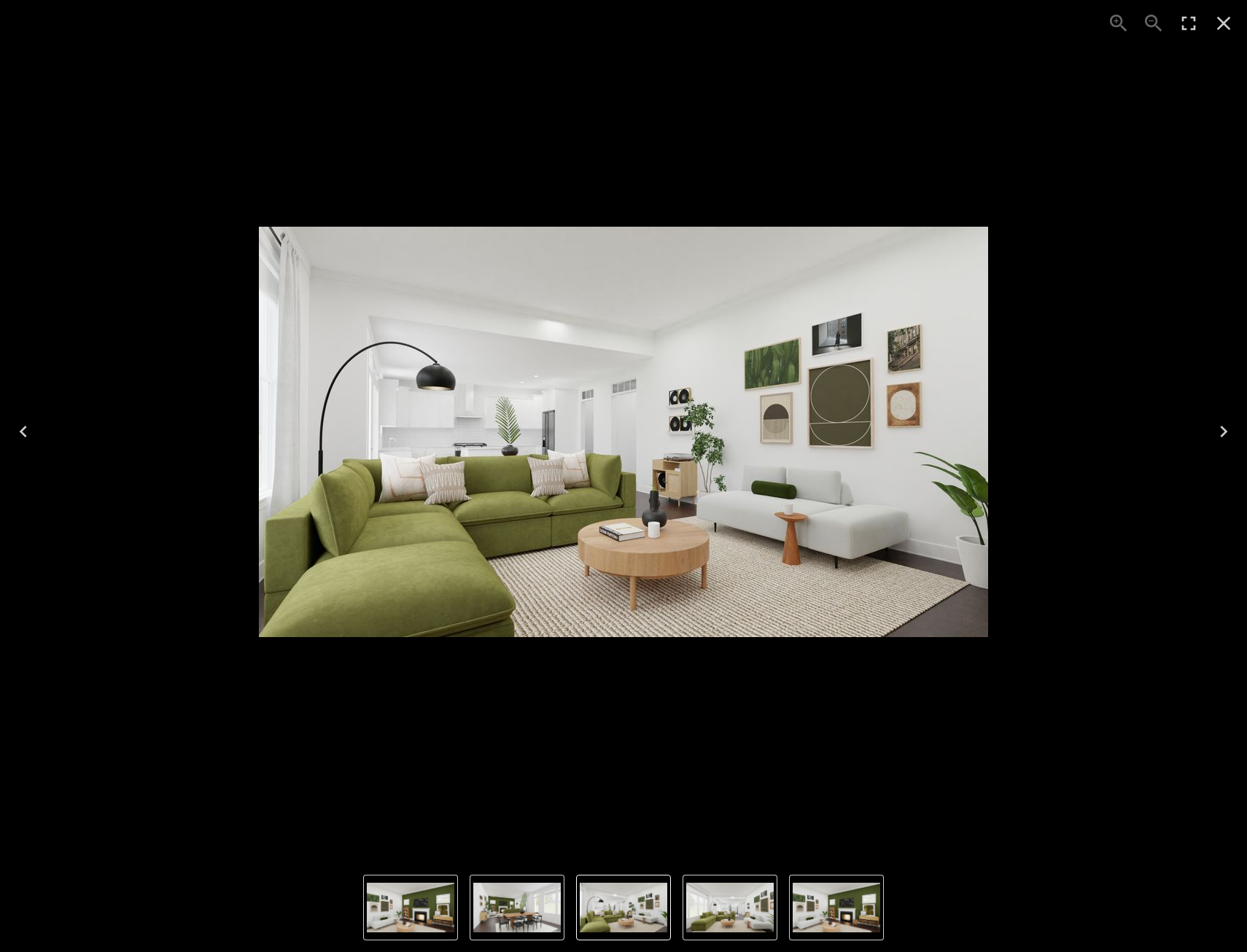
click at [1226, 429] on icon "Next" at bounding box center [1223, 431] width 24 height 24
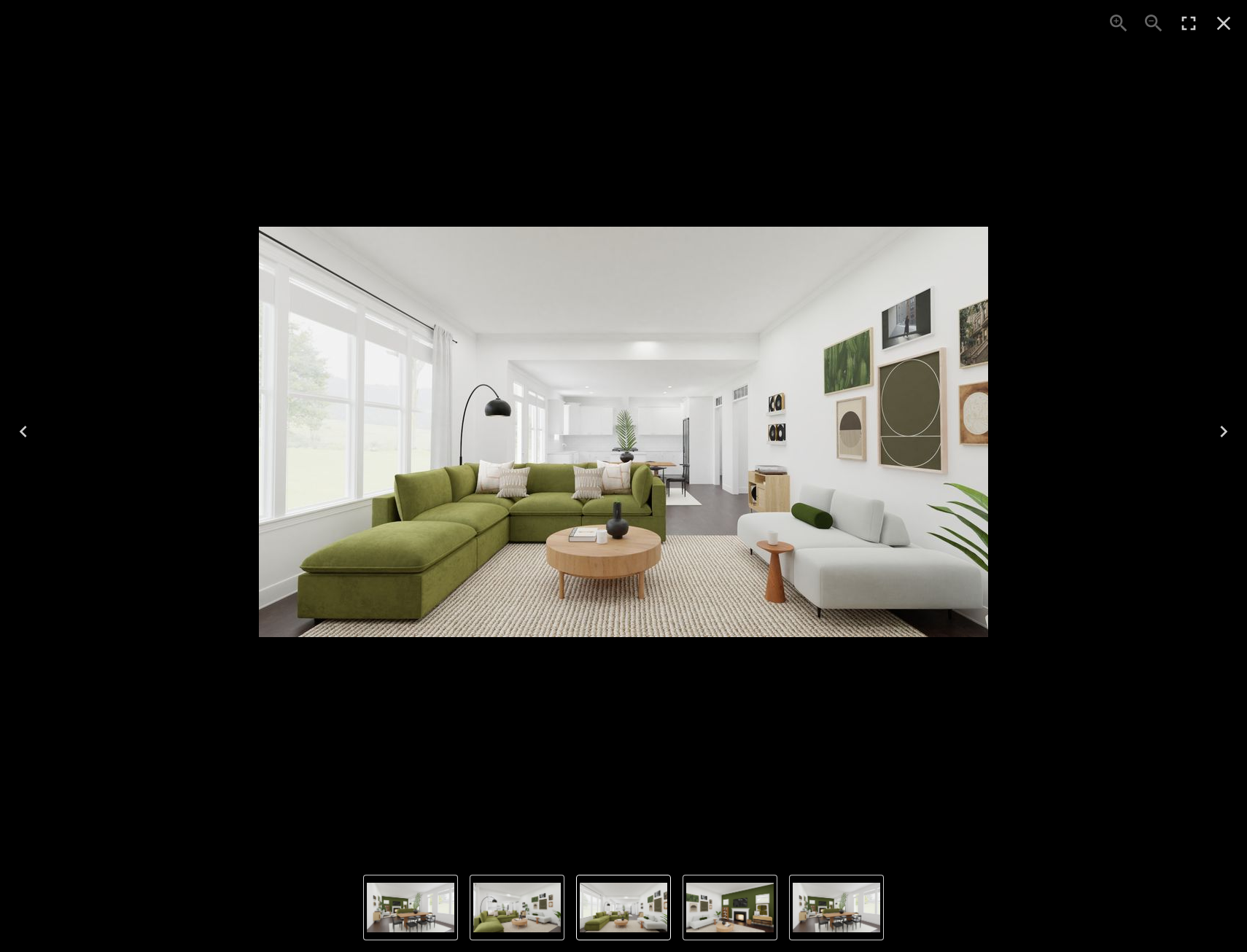
click at [1226, 429] on icon "Next" at bounding box center [1223, 431] width 24 height 24
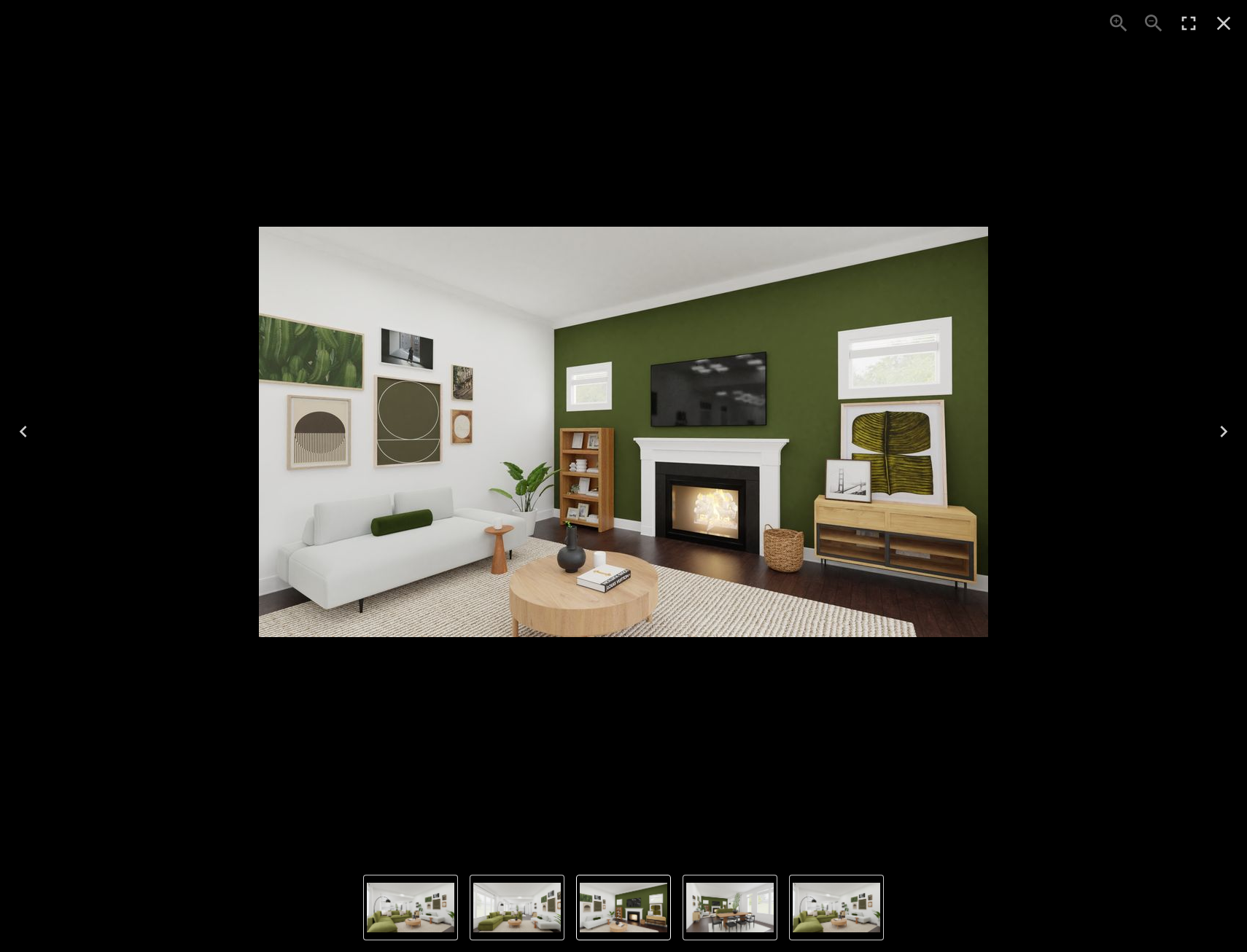
click at [1155, 337] on div "3 of 4" at bounding box center [623, 431] width 1223 height 840
click at [1223, 24] on icon "Close" at bounding box center [1223, 23] width 24 height 24
